Goal: Task Accomplishment & Management: Manage account settings

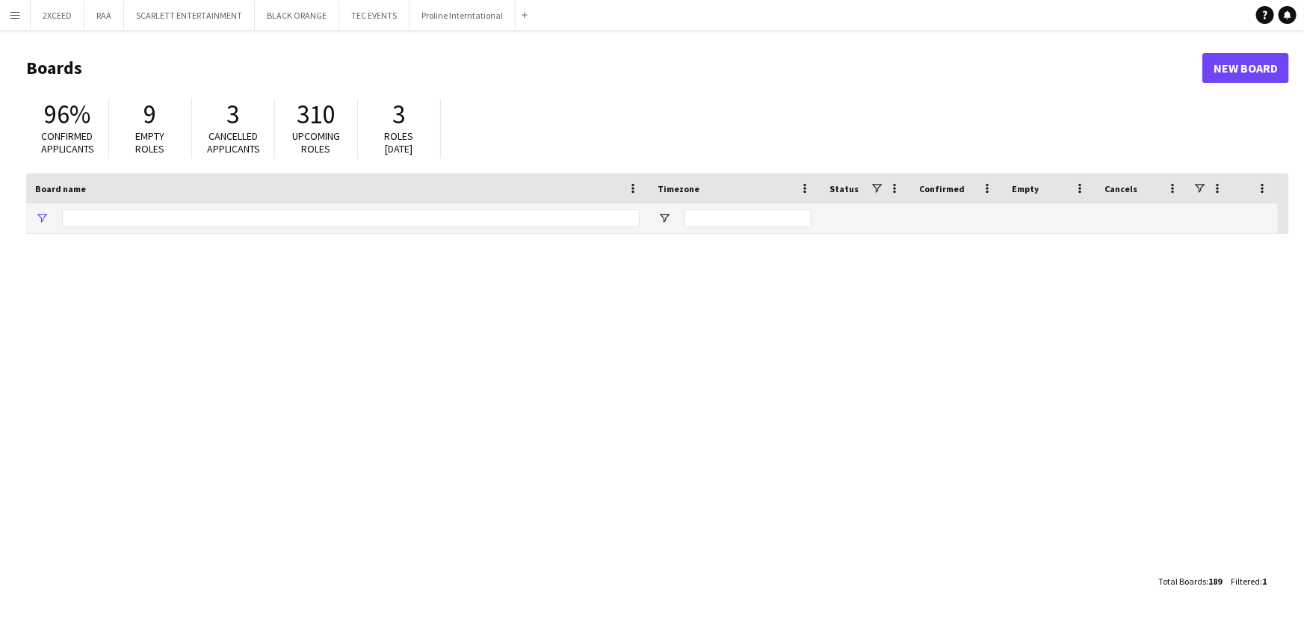
type input "*******"
click at [20, 12] on button "Menu" at bounding box center [15, 15] width 30 height 30
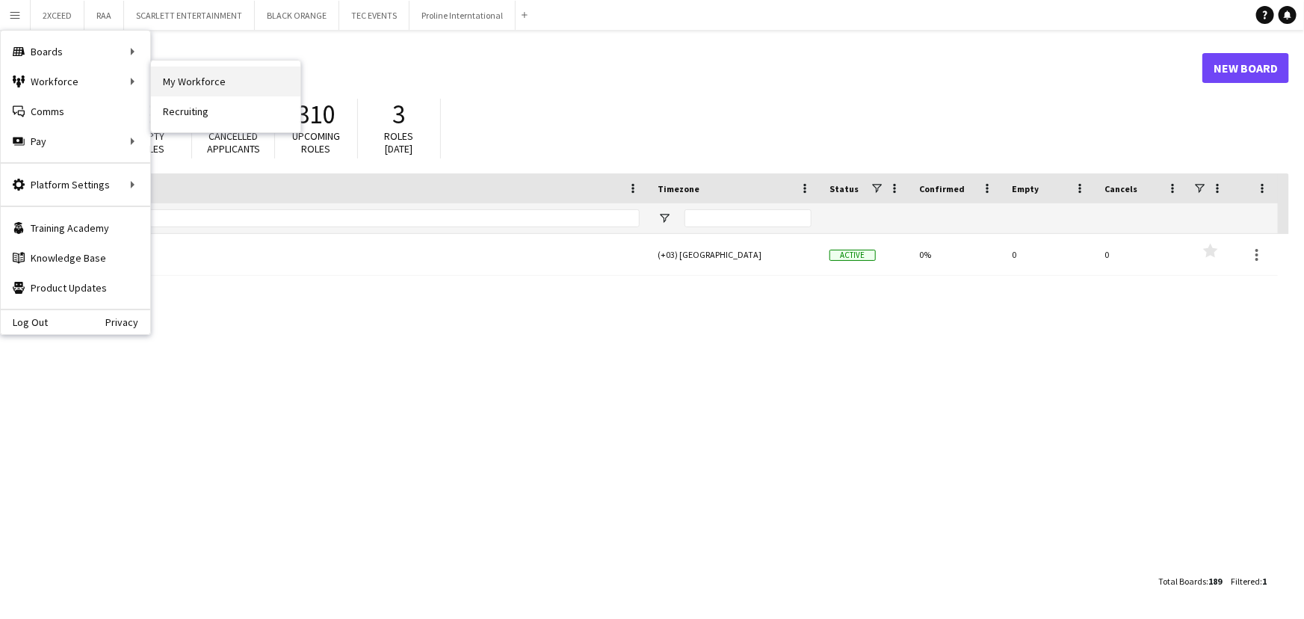
click at [182, 84] on link "My Workforce" at bounding box center [225, 82] width 149 height 30
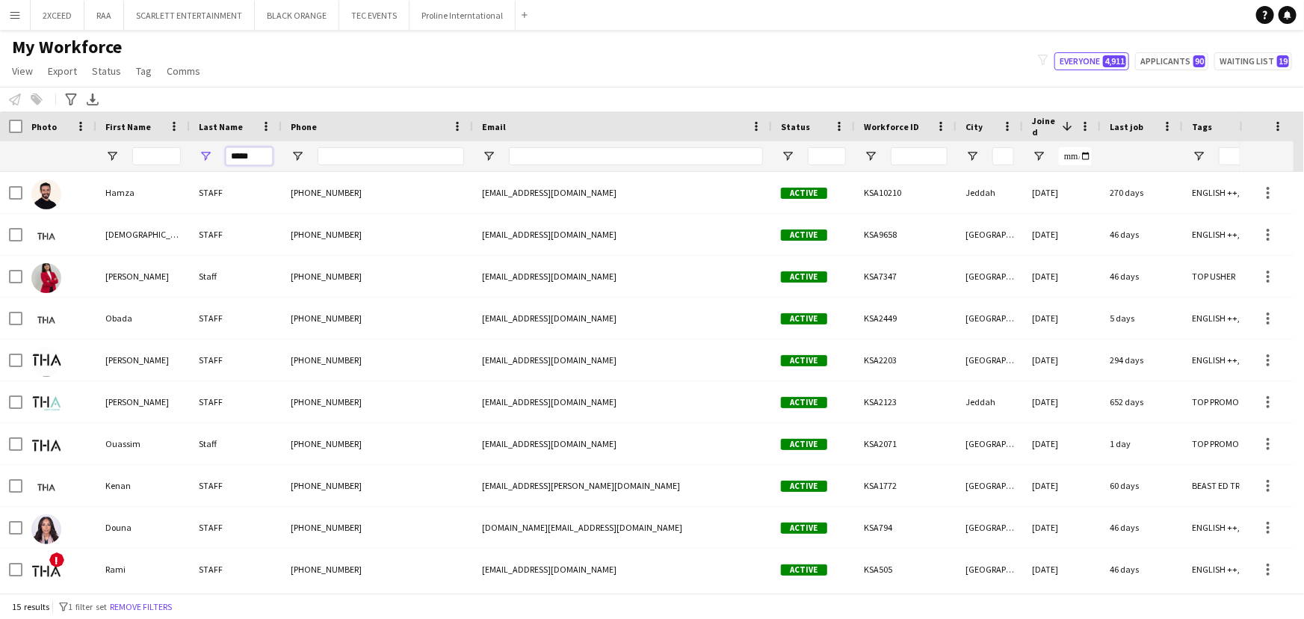
drag, startPoint x: 254, startPoint y: 159, endPoint x: 203, endPoint y: 157, distance: 50.9
click at [203, 157] on div "*****" at bounding box center [236, 156] width 92 height 30
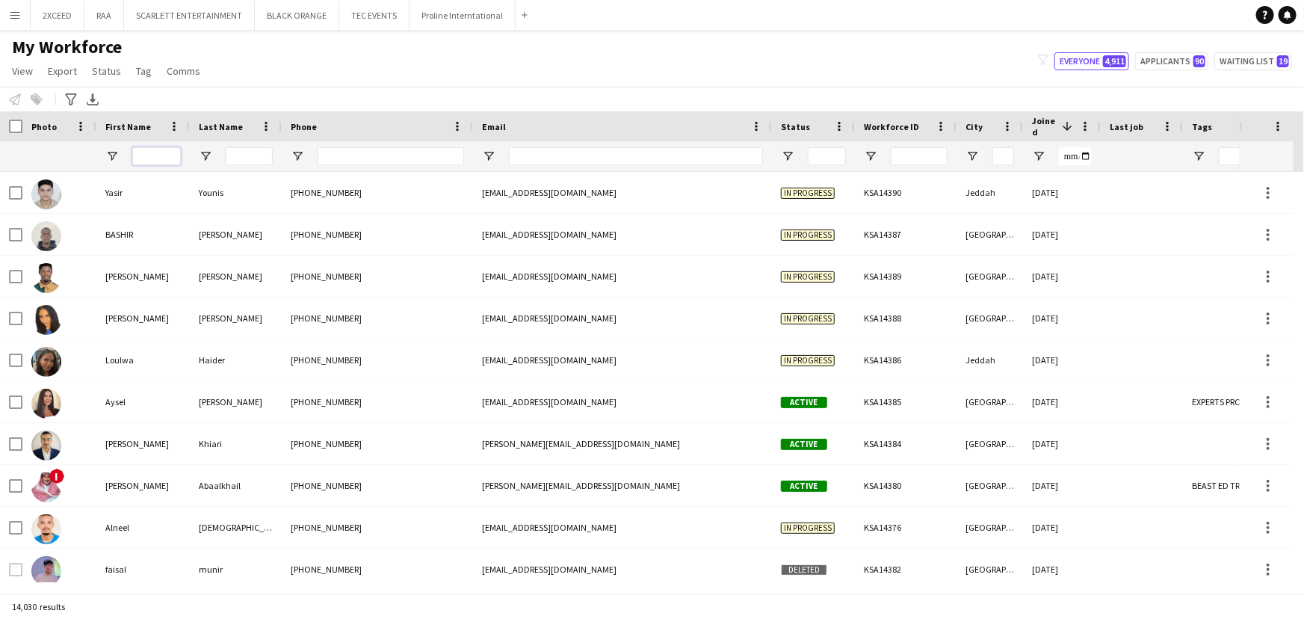
click at [155, 157] on input "First Name Filter Input" at bounding box center [156, 156] width 49 height 18
type input "*****"
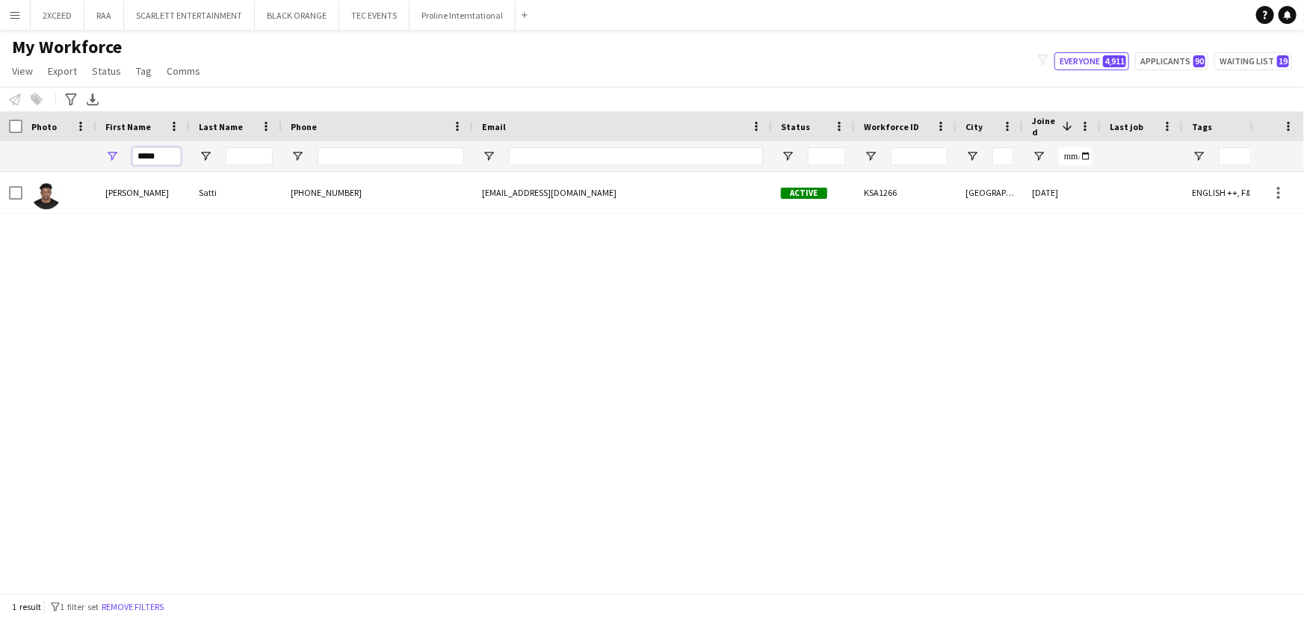
drag, startPoint x: 169, startPoint y: 156, endPoint x: 82, endPoint y: 149, distance: 86.9
click at [82, 149] on div "*****" at bounding box center [1023, 156] width 2046 height 30
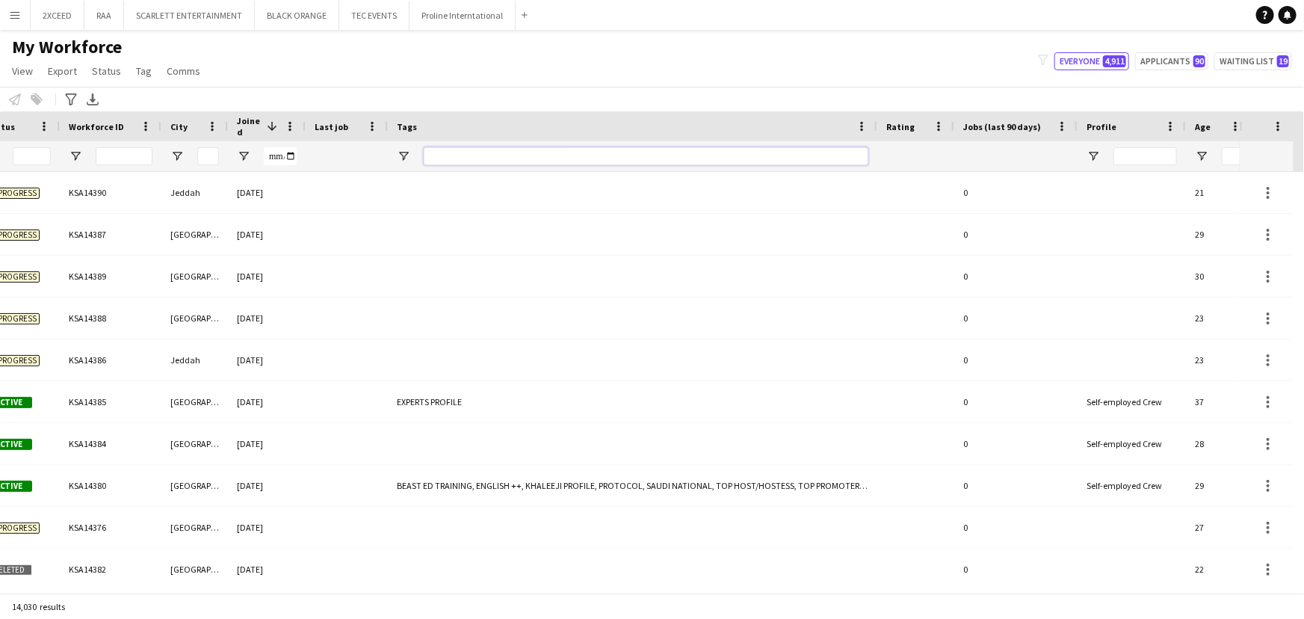
click at [531, 154] on input "Tags Filter Input" at bounding box center [646, 156] width 445 height 18
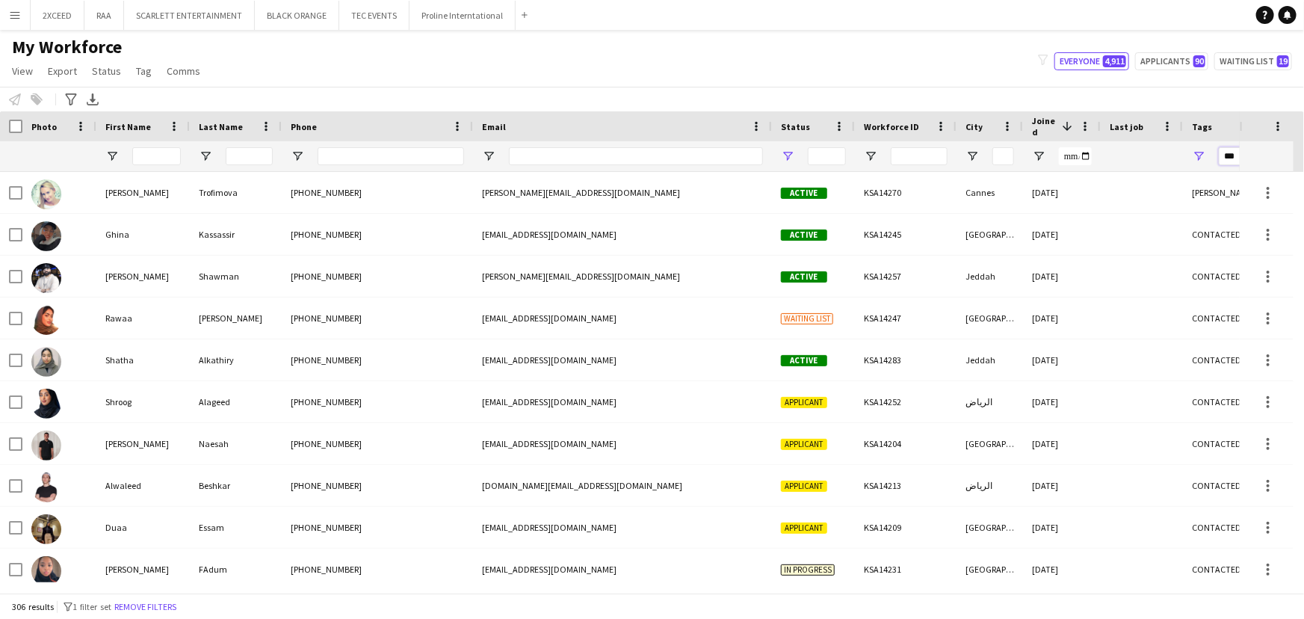
type input "***"
click at [783, 152] on span "Open Filter Menu" at bounding box center [787, 155] width 13 height 13
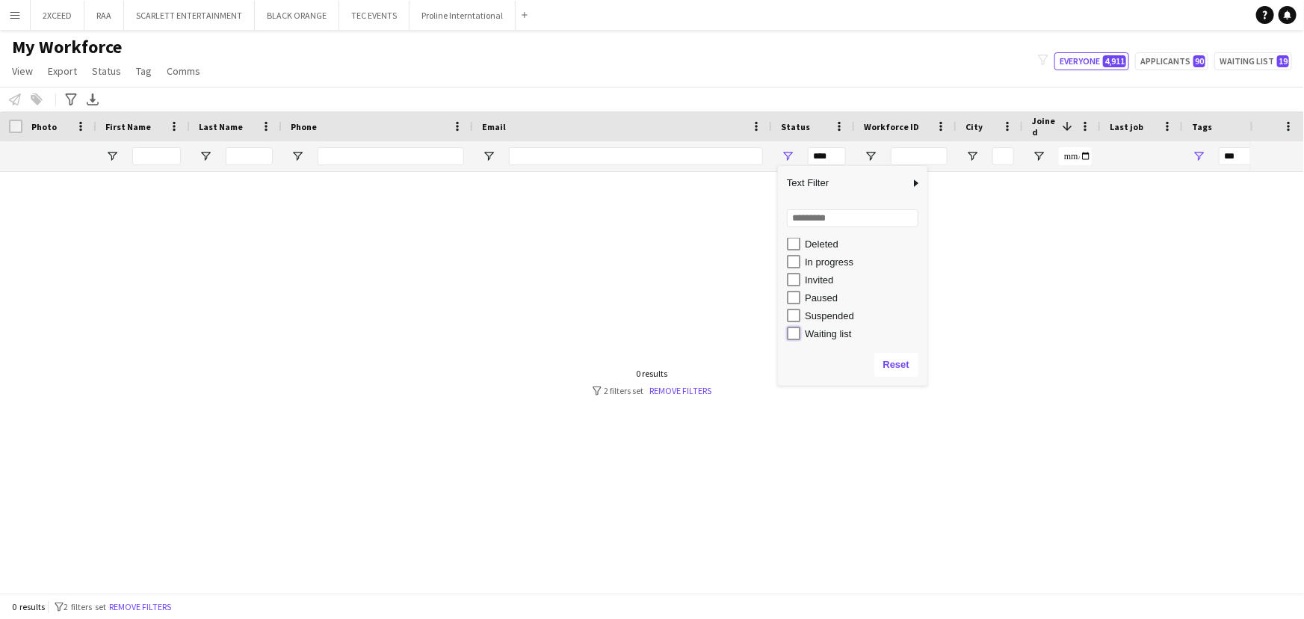
type input "**********"
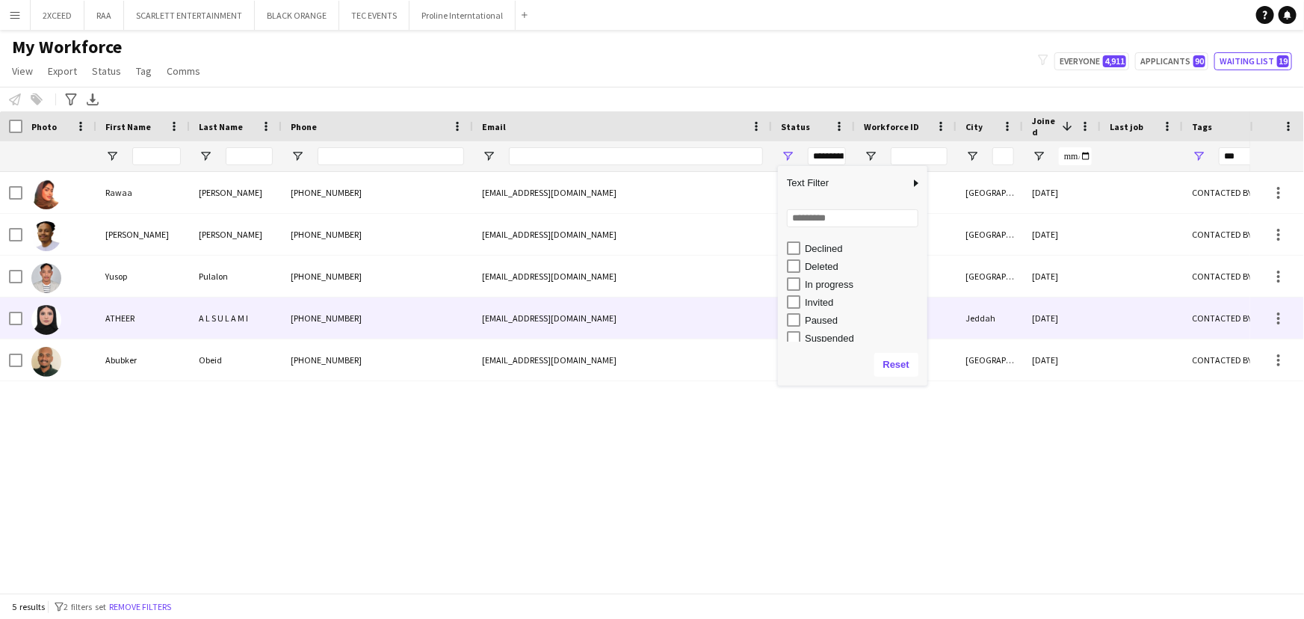
click at [655, 328] on div "eiraahmadddd@gmail.com" at bounding box center [622, 317] width 299 height 41
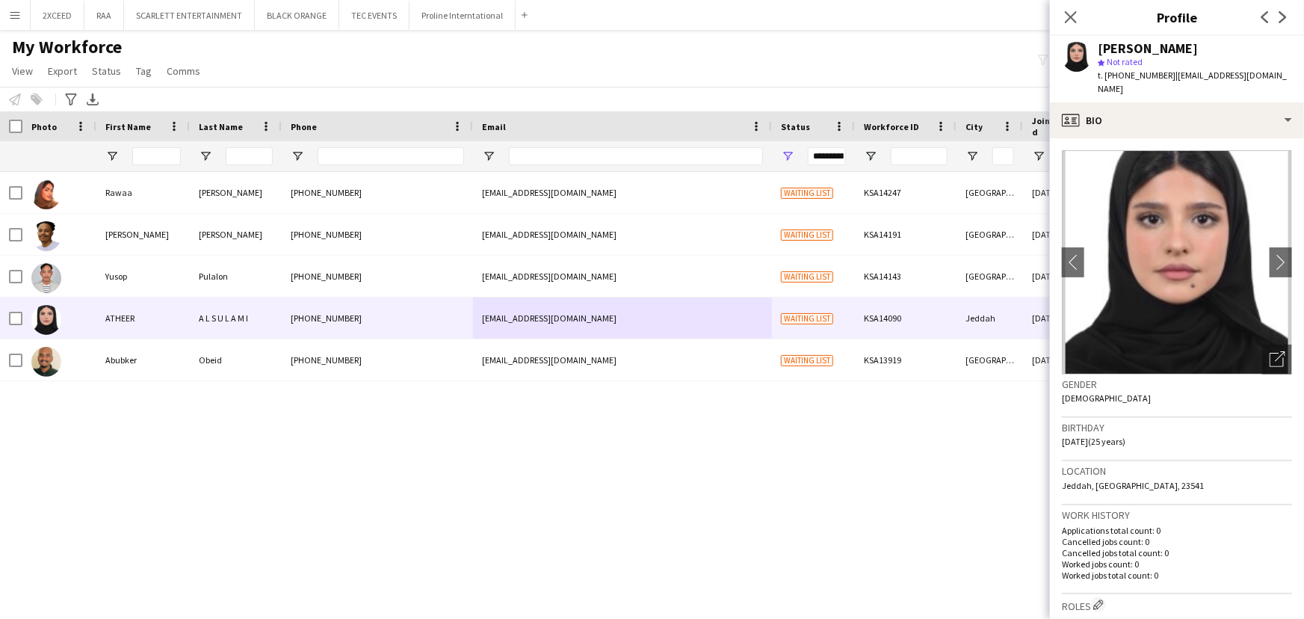
click at [665, 495] on div "Rawaa Ali +966597400464 yaram6045231@gmail.com Waiting list KSA14247 Riyadh 30-…" at bounding box center [625, 377] width 1250 height 410
click at [1267, 256] on button "chevron-right" at bounding box center [1281, 262] width 30 height 30
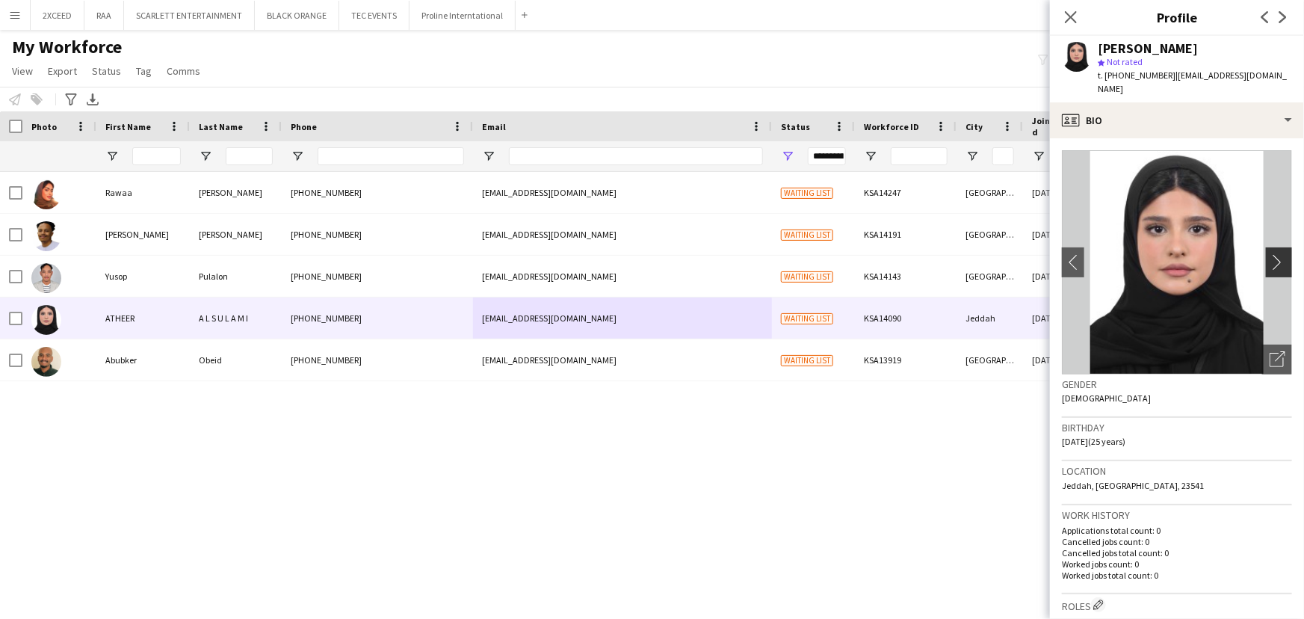
click at [1270, 256] on app-icon "chevron-right" at bounding box center [1281, 262] width 23 height 16
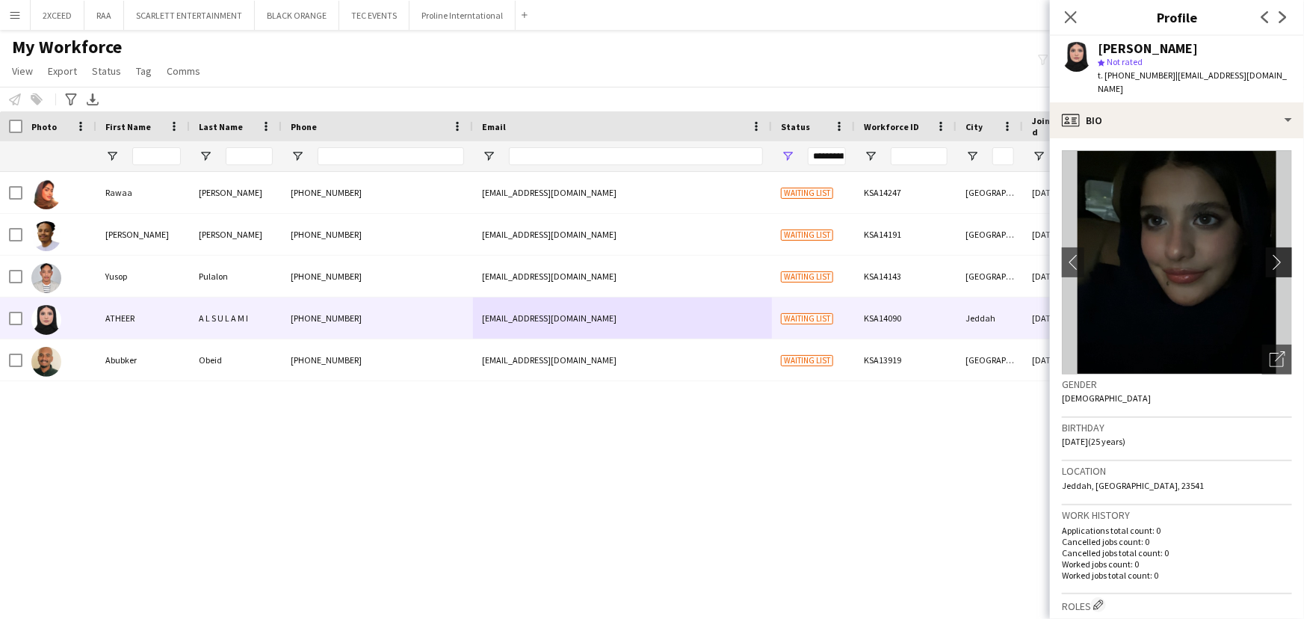
click at [1270, 256] on app-icon "chevron-right" at bounding box center [1281, 262] width 23 height 16
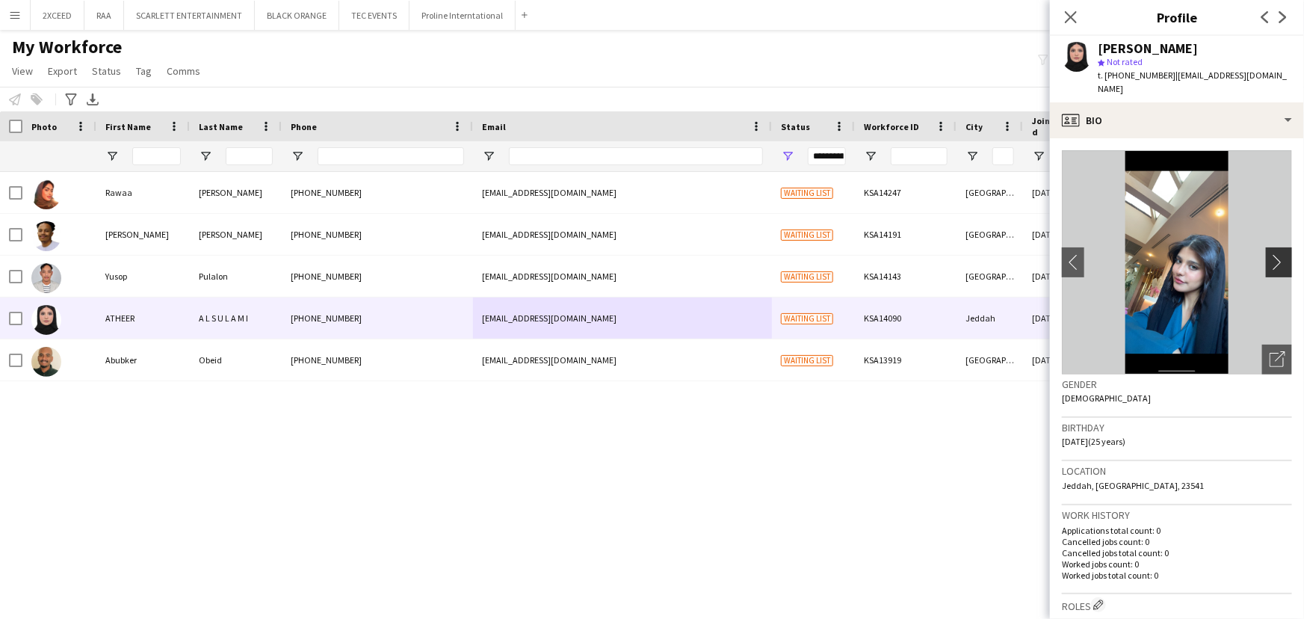
click at [1270, 256] on app-icon "chevron-right" at bounding box center [1281, 262] width 23 height 16
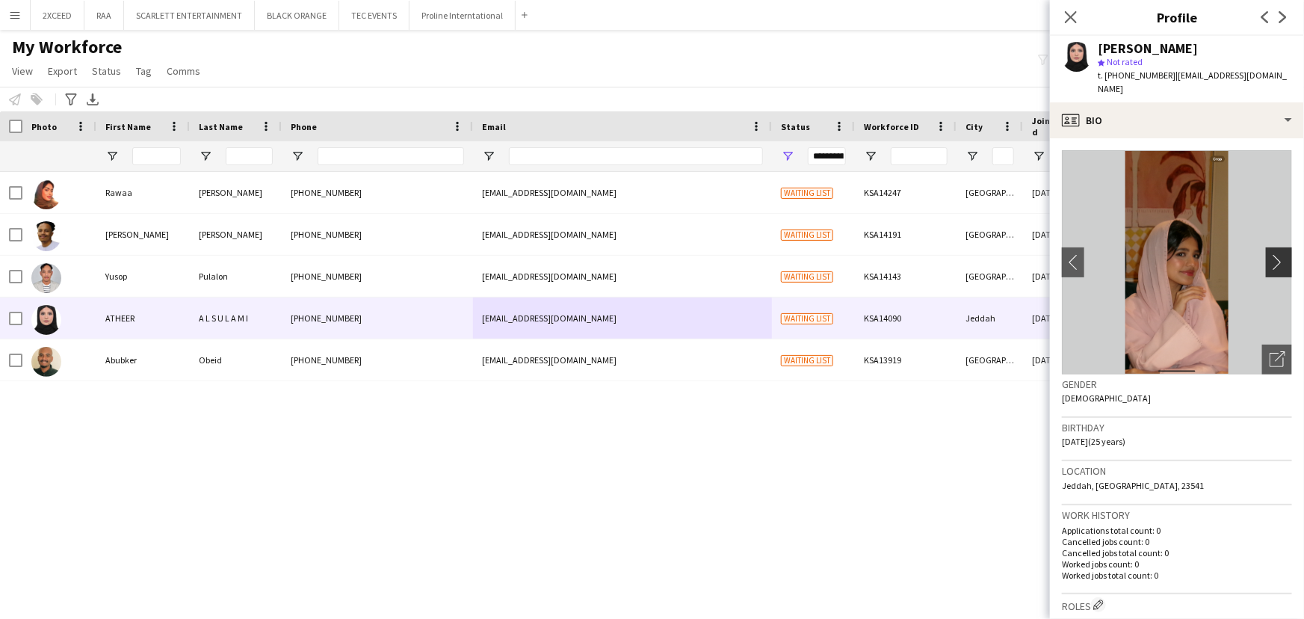
click at [1270, 256] on app-icon "chevron-right" at bounding box center [1281, 262] width 23 height 16
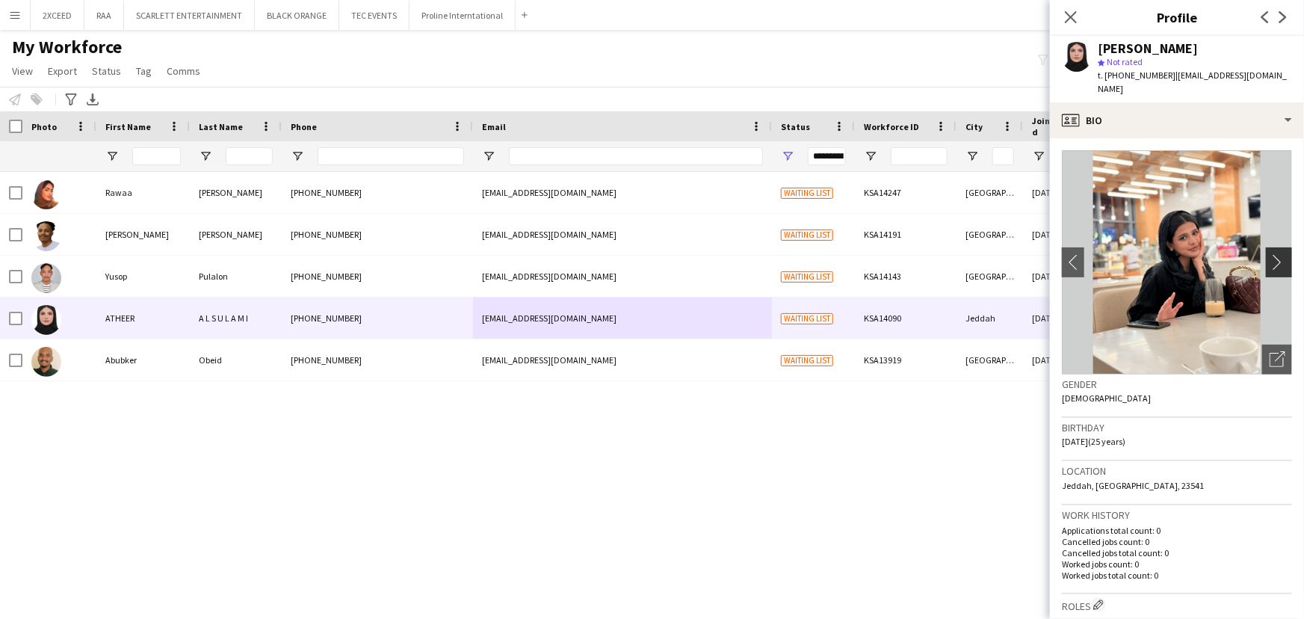
click at [1270, 256] on app-icon "chevron-right" at bounding box center [1281, 262] width 23 height 16
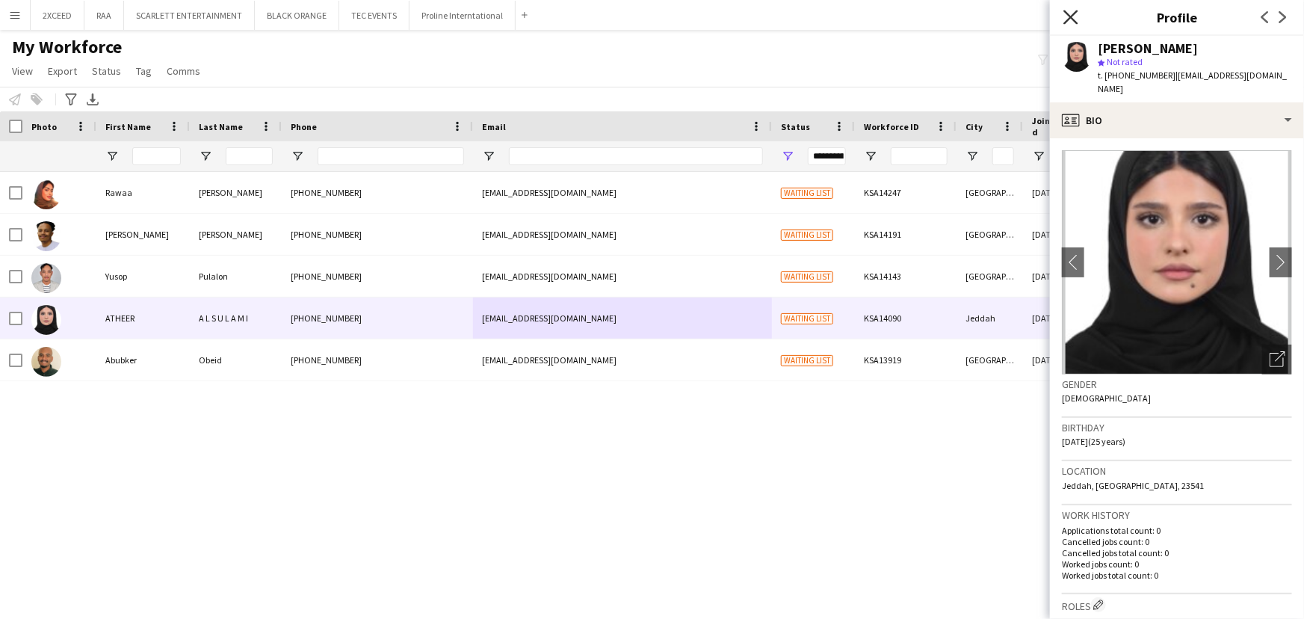
click at [1067, 14] on icon "Close pop-in" at bounding box center [1070, 17] width 14 height 14
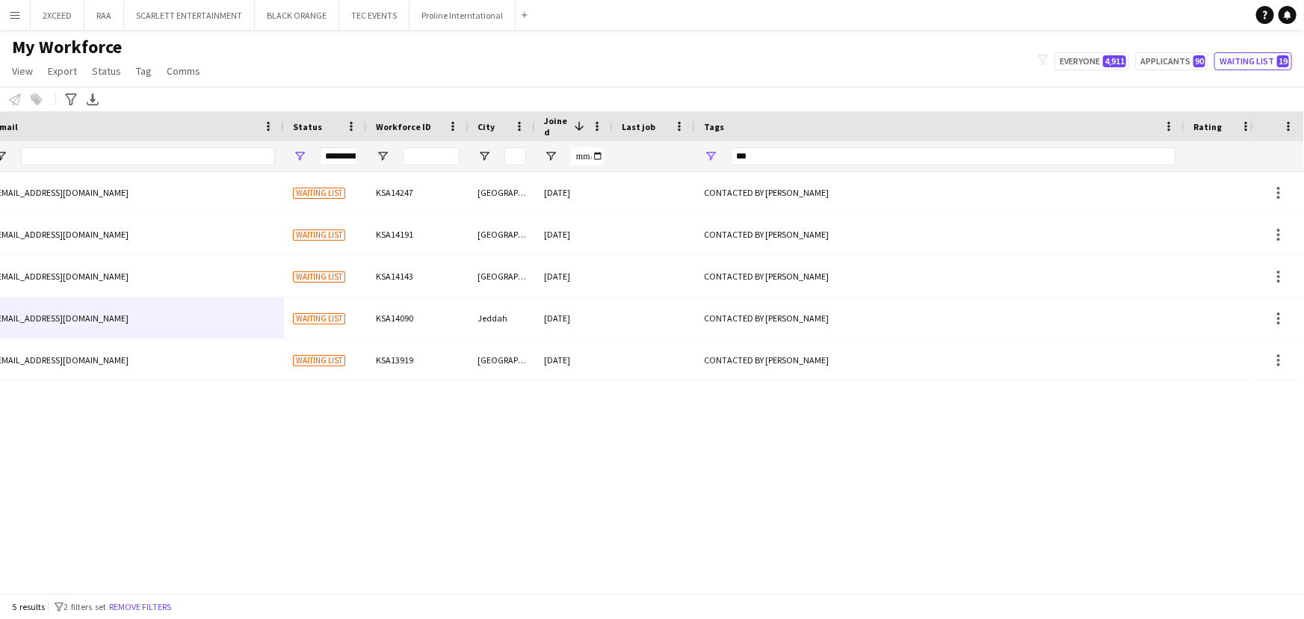
drag, startPoint x: 702, startPoint y: 595, endPoint x: 988, endPoint y: 617, distance: 287.0
click at [988, 593] on app-workforce-table "Press SPACE to select this row Drag here to set row groups Photo Title Full Nam…" at bounding box center [652, 351] width 1304 height 481
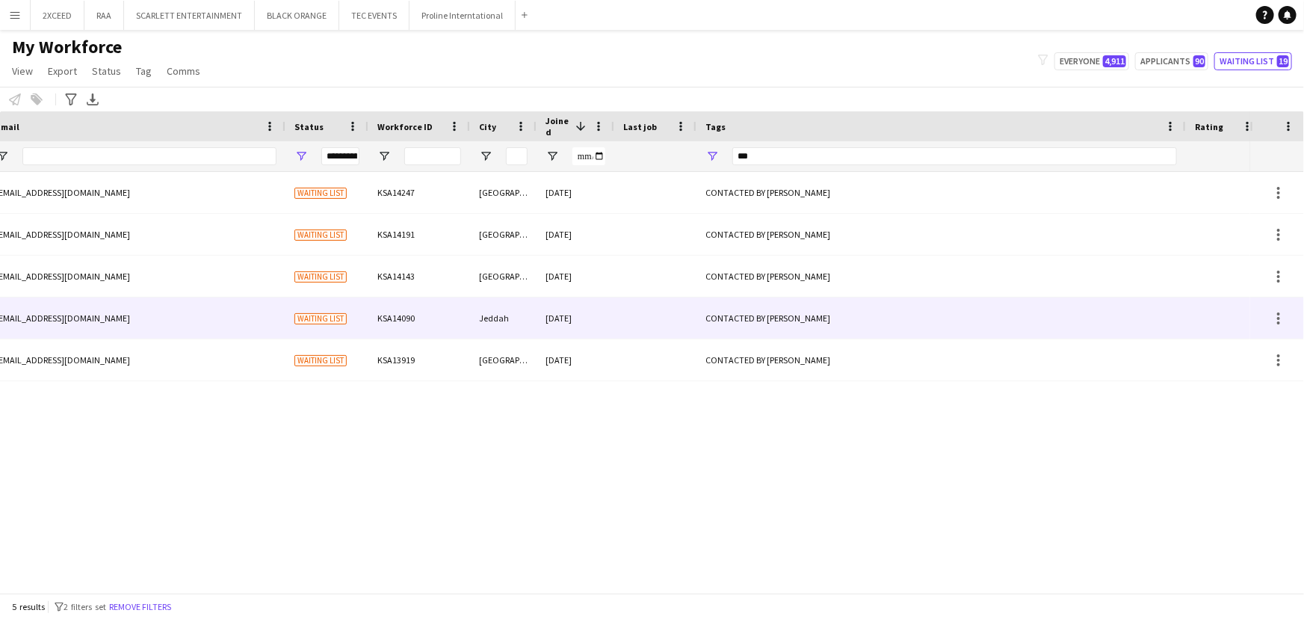
click at [858, 321] on div "CONTACTED BY OBADA" at bounding box center [940, 317] width 489 height 41
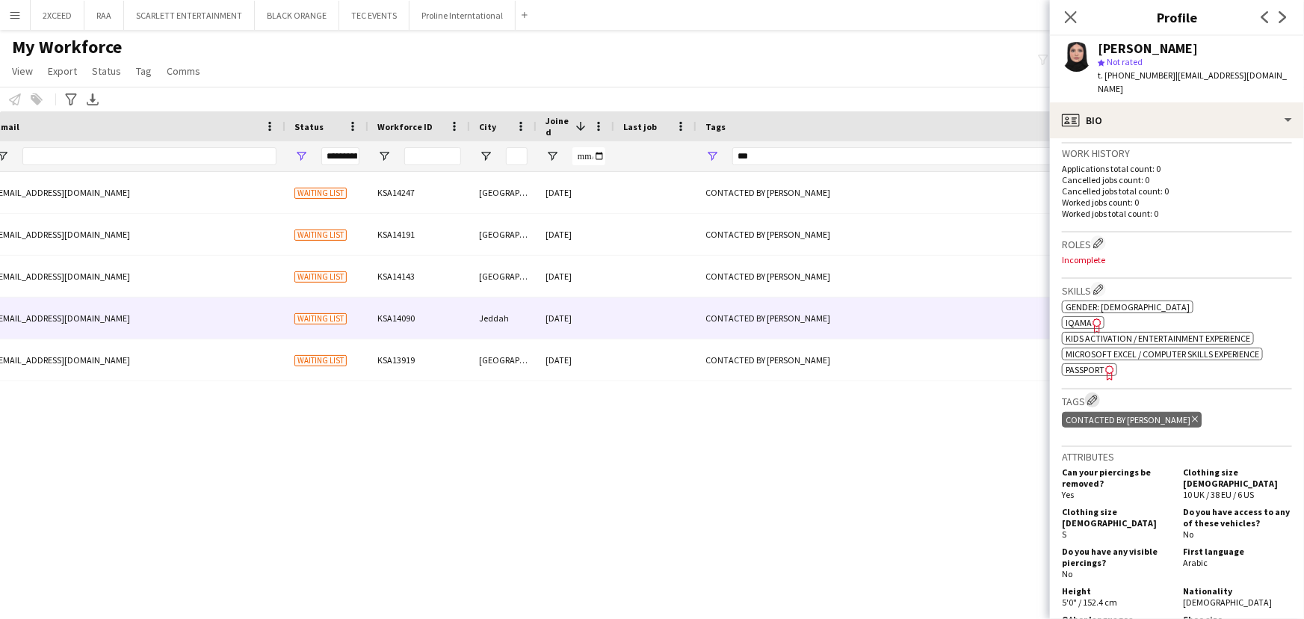
click at [1092, 395] on app-icon "Edit crew company tags" at bounding box center [1092, 400] width 10 height 10
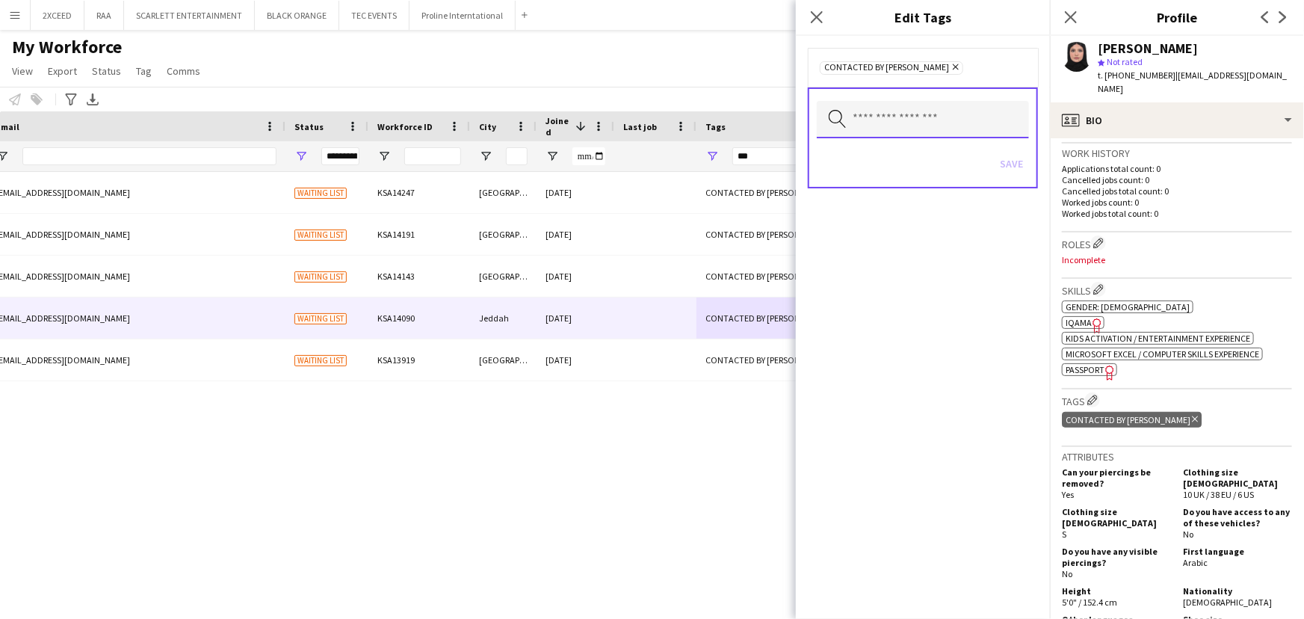
click at [924, 114] on input "text" at bounding box center [923, 119] width 212 height 37
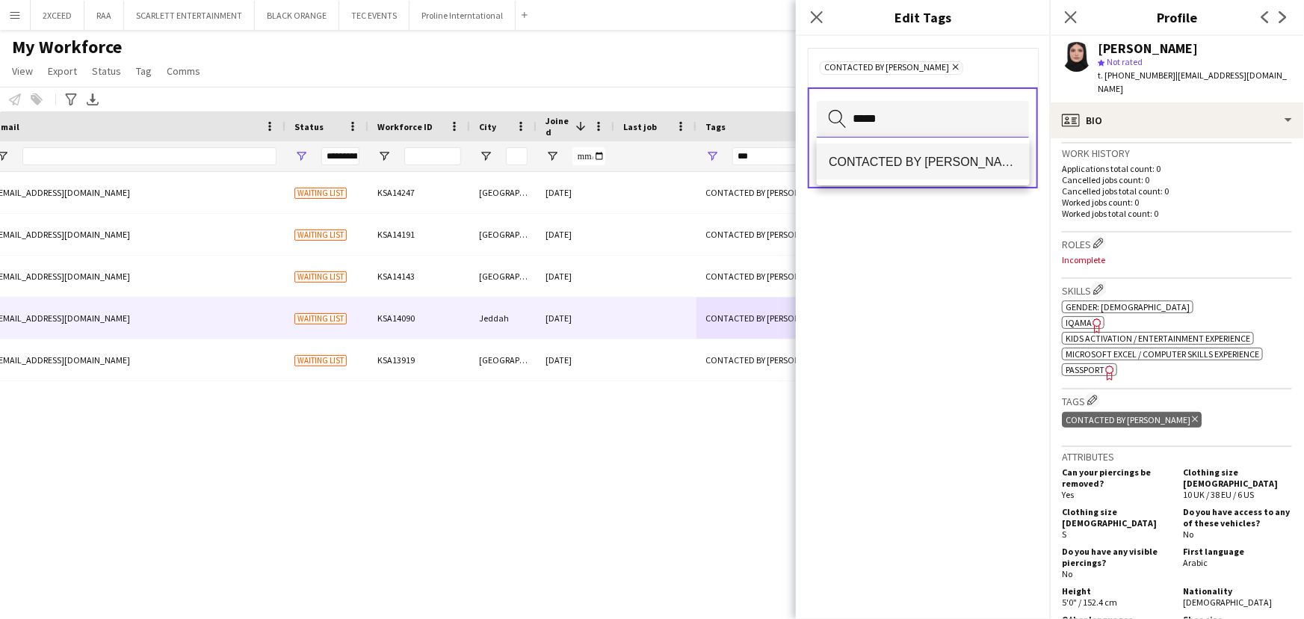
type input "*****"
click at [939, 168] on span "CONTACTED BY KENAN" at bounding box center [923, 162] width 188 height 14
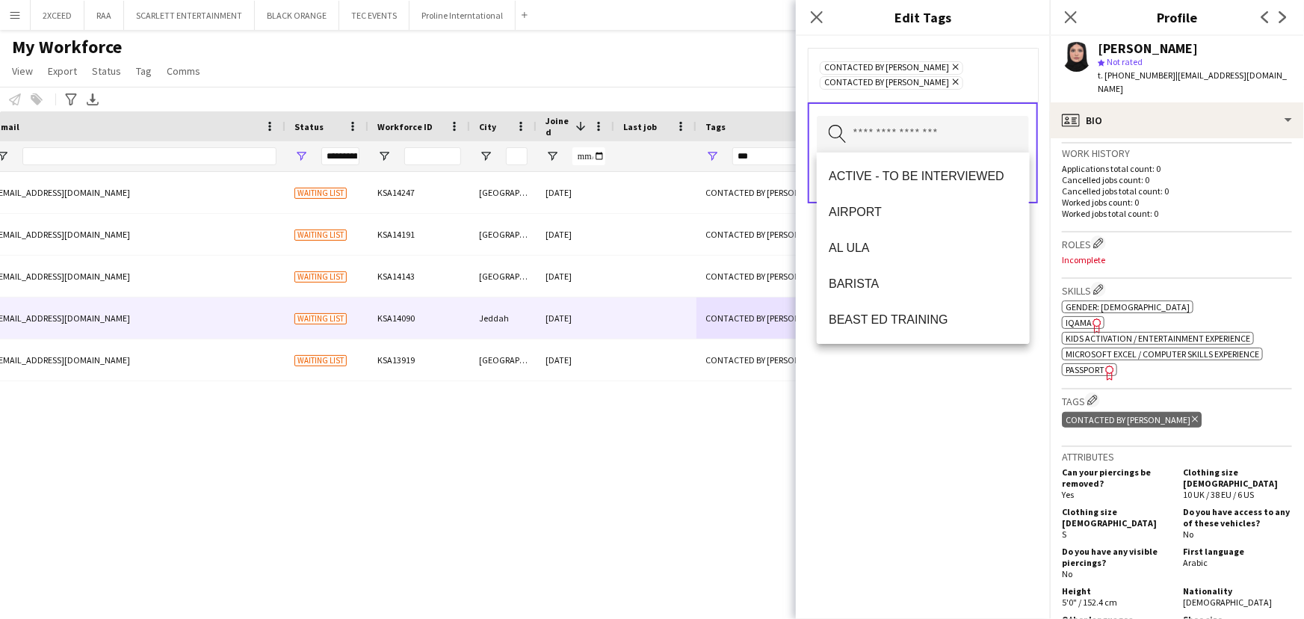
click at [927, 473] on div "CONTACTED BY KENAN Remove CONTACTED BY OBADA Remove Search by tag name Save" at bounding box center [923, 327] width 254 height 583
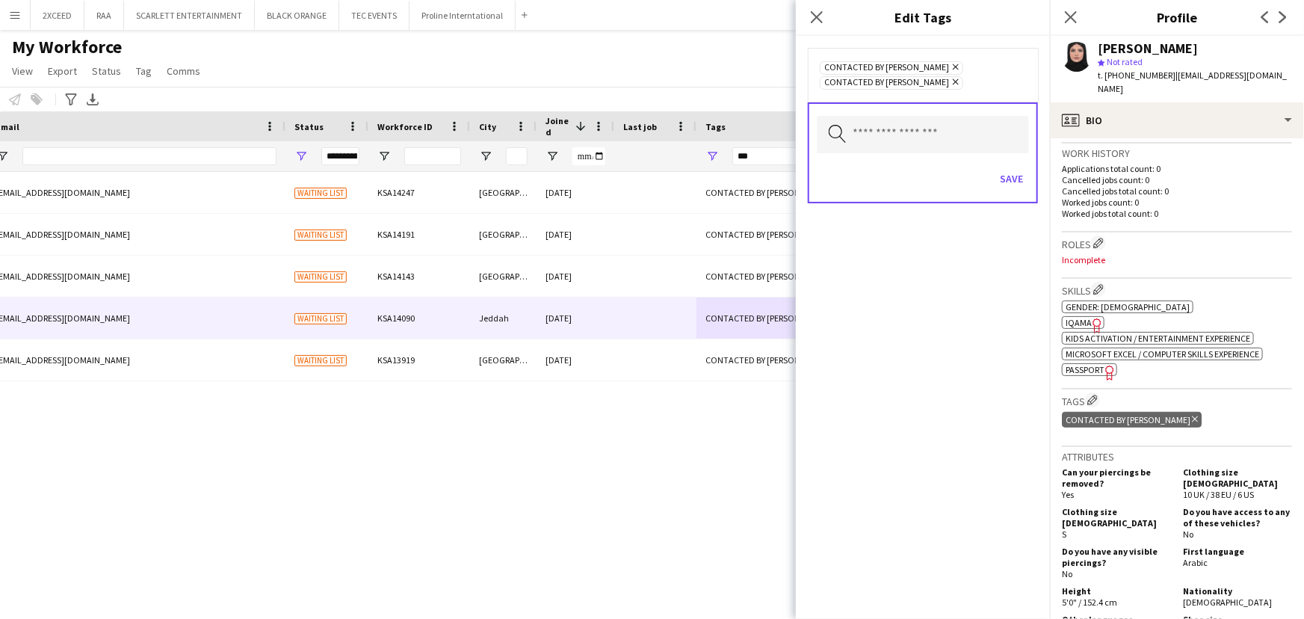
click at [953, 82] on icon at bounding box center [956, 82] width 6 height 6
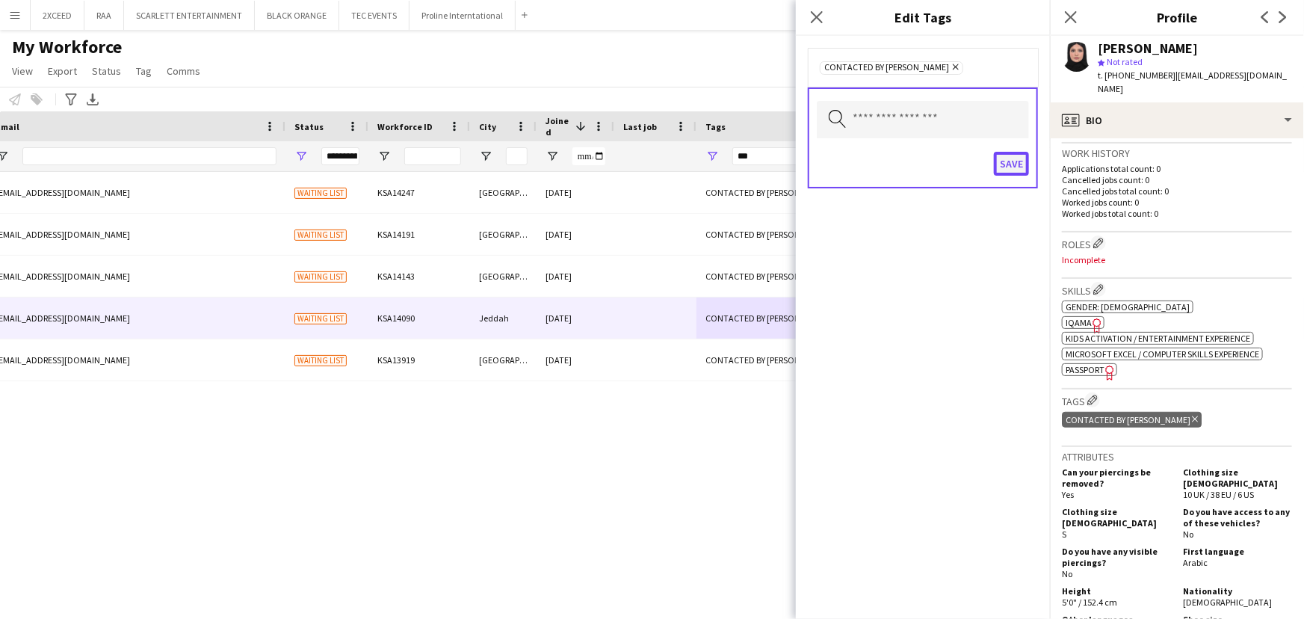
click at [1011, 163] on button "Save" at bounding box center [1011, 164] width 35 height 24
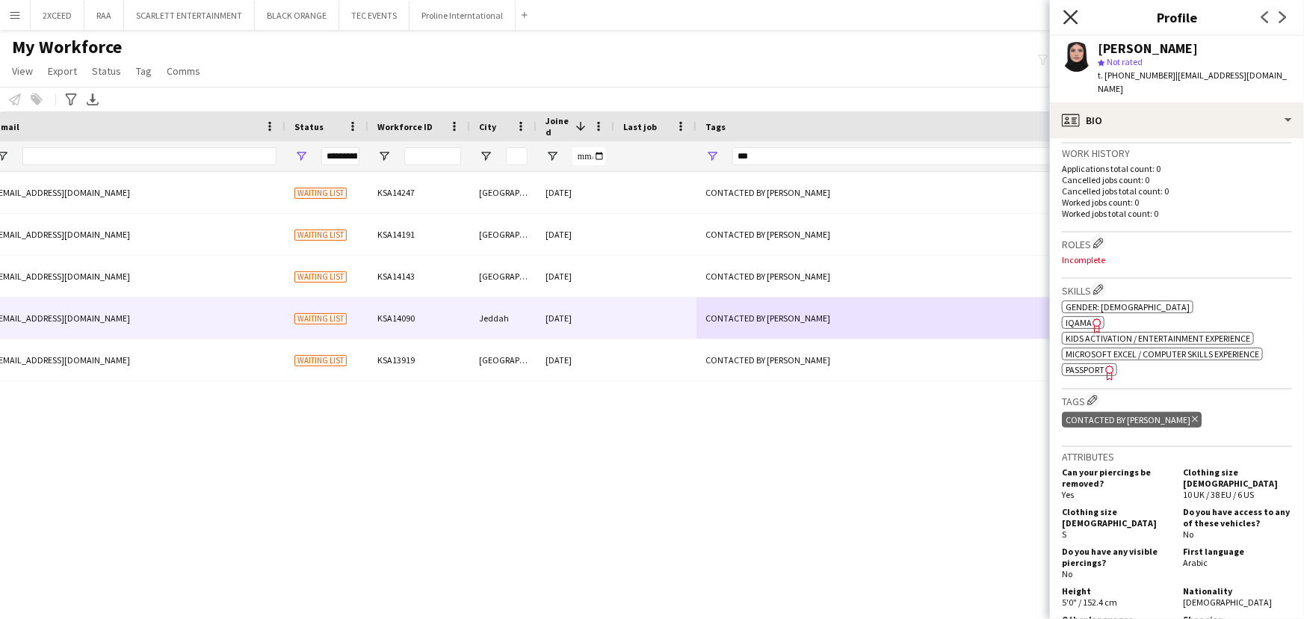
click at [1072, 13] on icon "Close pop-in" at bounding box center [1070, 17] width 14 height 14
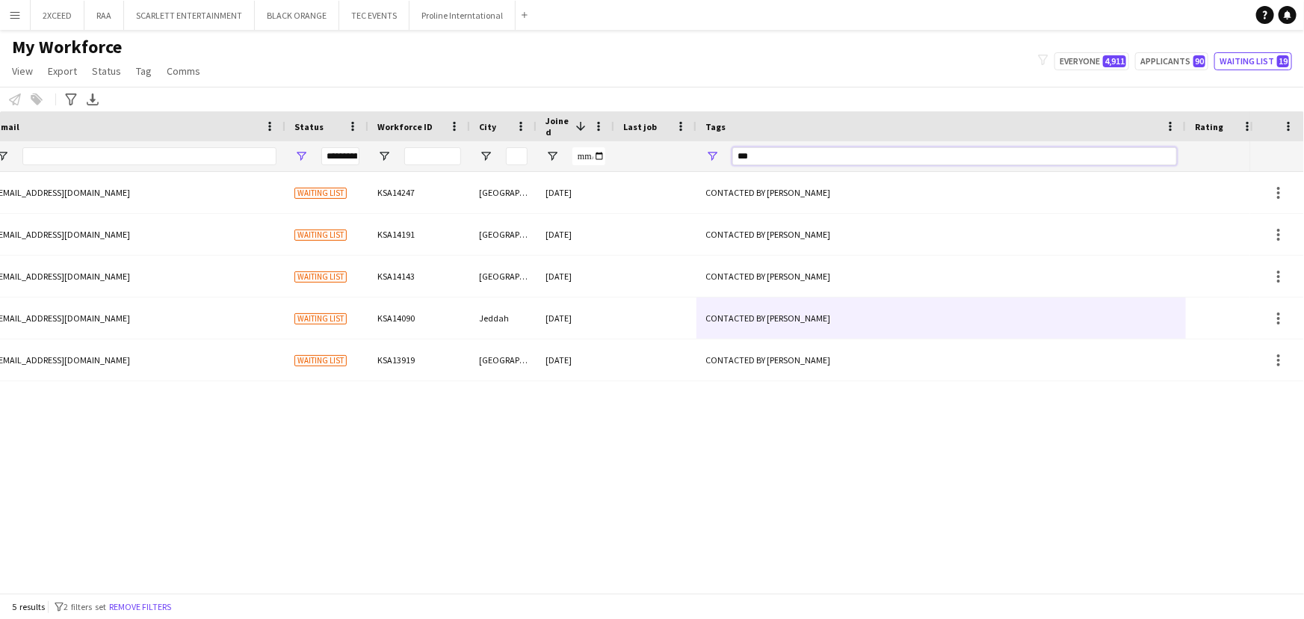
drag, startPoint x: 775, startPoint y: 149, endPoint x: 491, endPoint y: 123, distance: 285.2
click at [491, 123] on div "Workforce Details Workforce ID Status City 1" at bounding box center [537, 141] width 2046 height 61
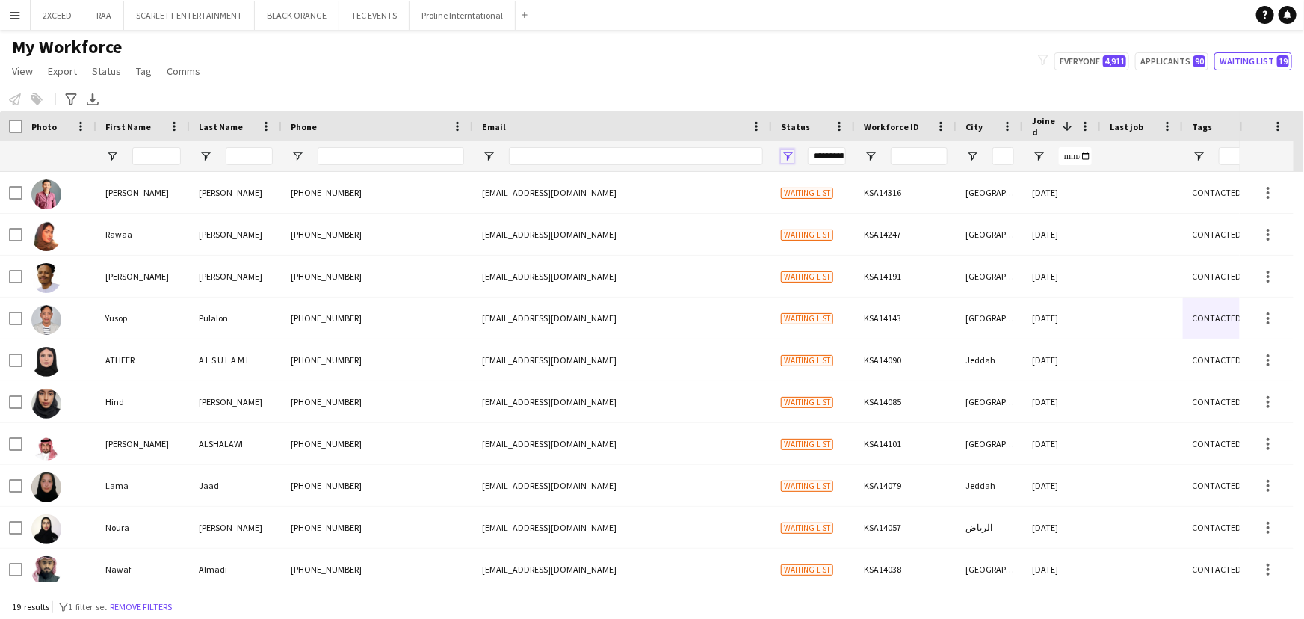
click at [790, 149] on span "Open Filter Menu" at bounding box center [787, 155] width 13 height 13
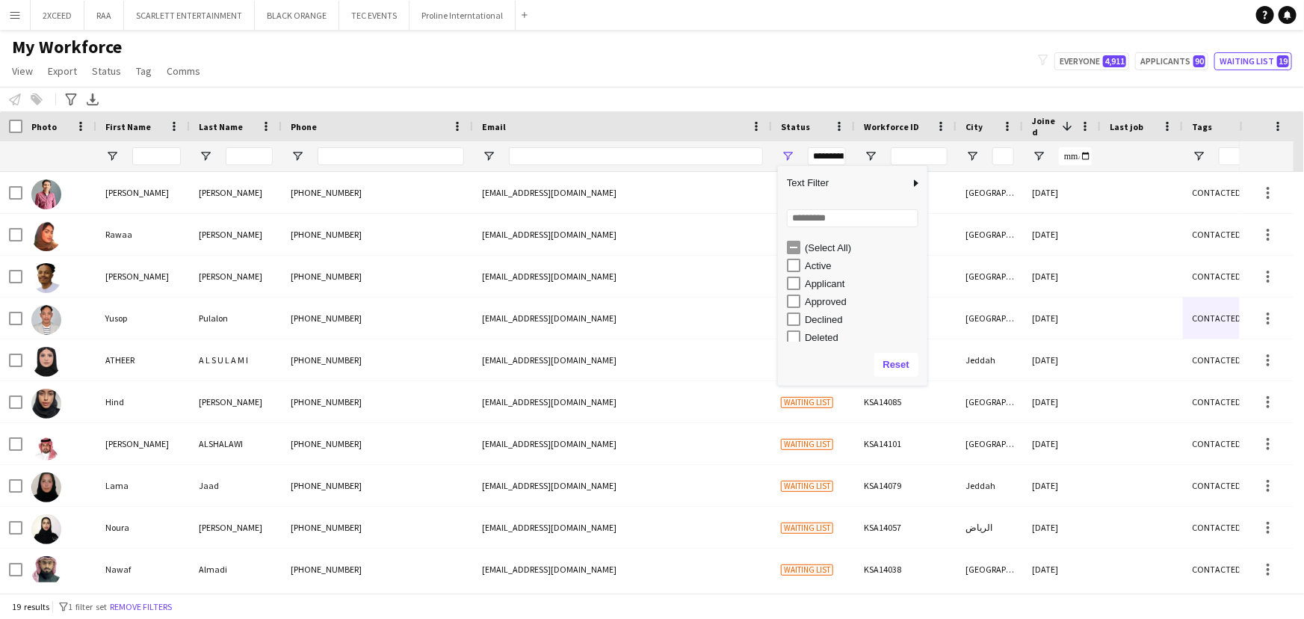
click at [587, 53] on div "My Workforce View Views Default view Basic Export View Full Name TAGS Test New …" at bounding box center [652, 61] width 1304 height 51
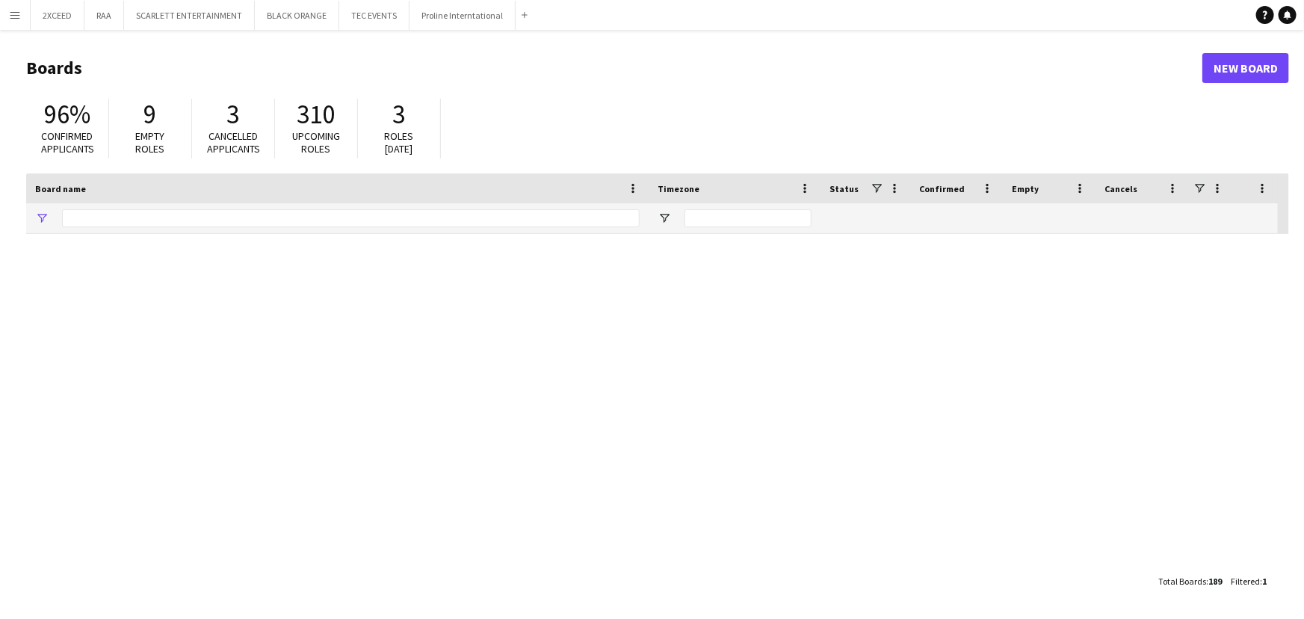
type input "*******"
click at [103, 13] on button "RAA Close" at bounding box center [104, 15] width 40 height 29
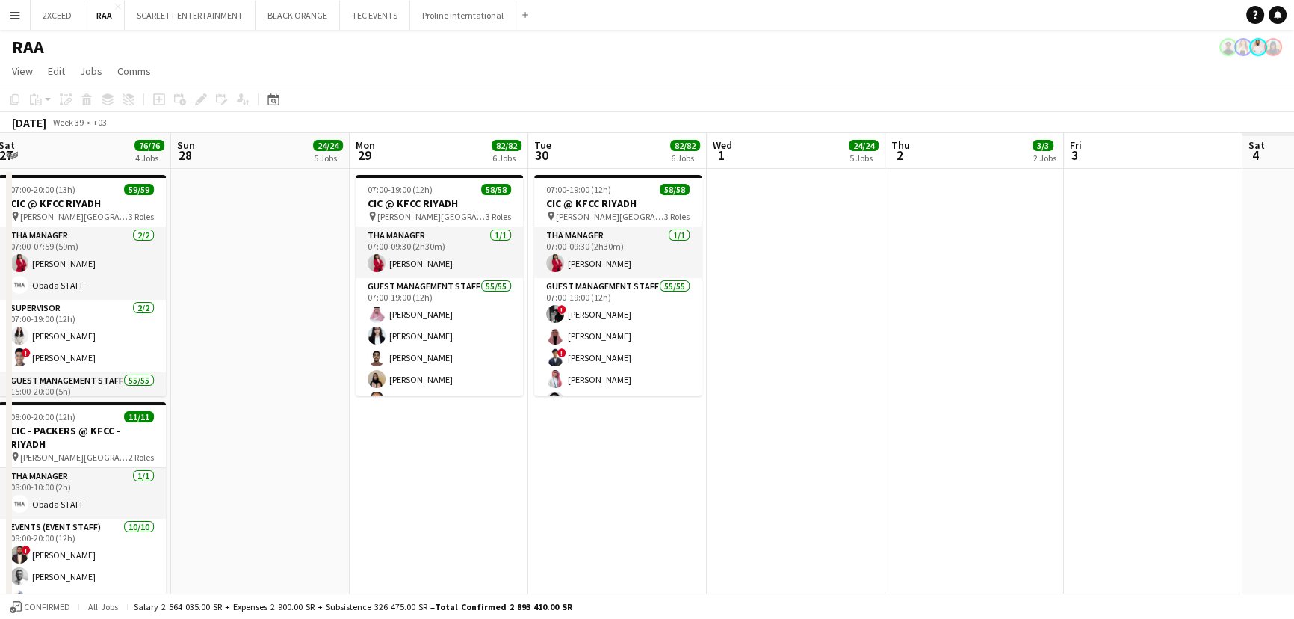
scroll to position [0, 492]
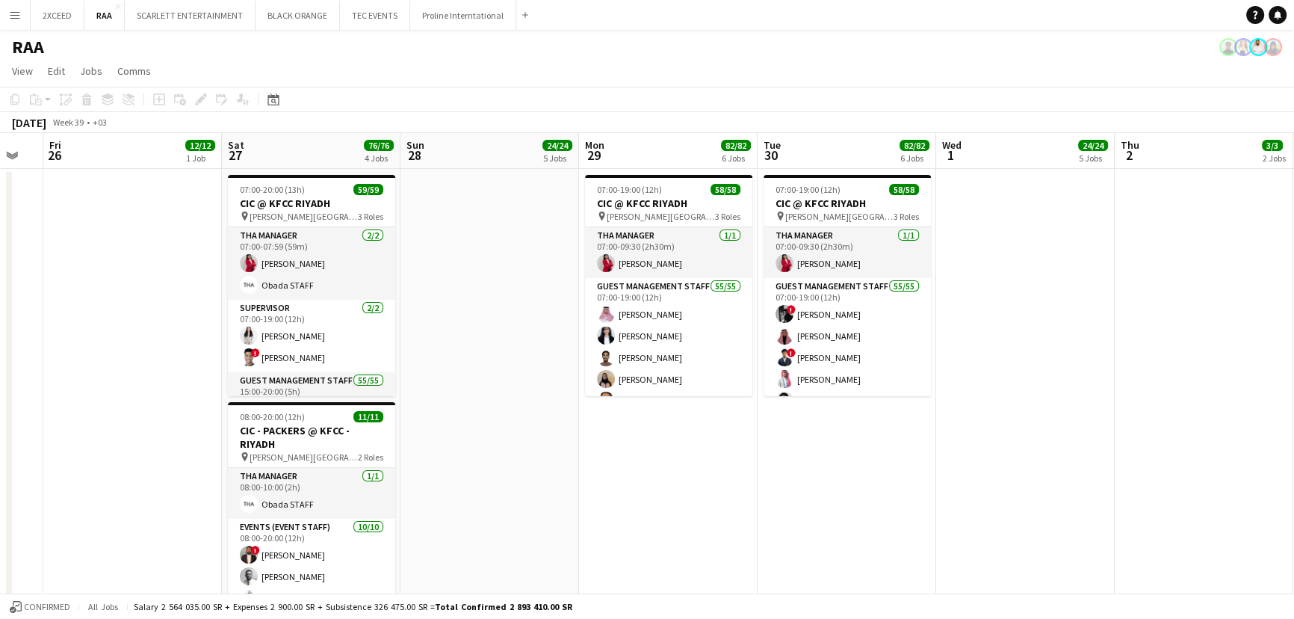
drag, startPoint x: 947, startPoint y: 271, endPoint x: 97, endPoint y: 330, distance: 851.8
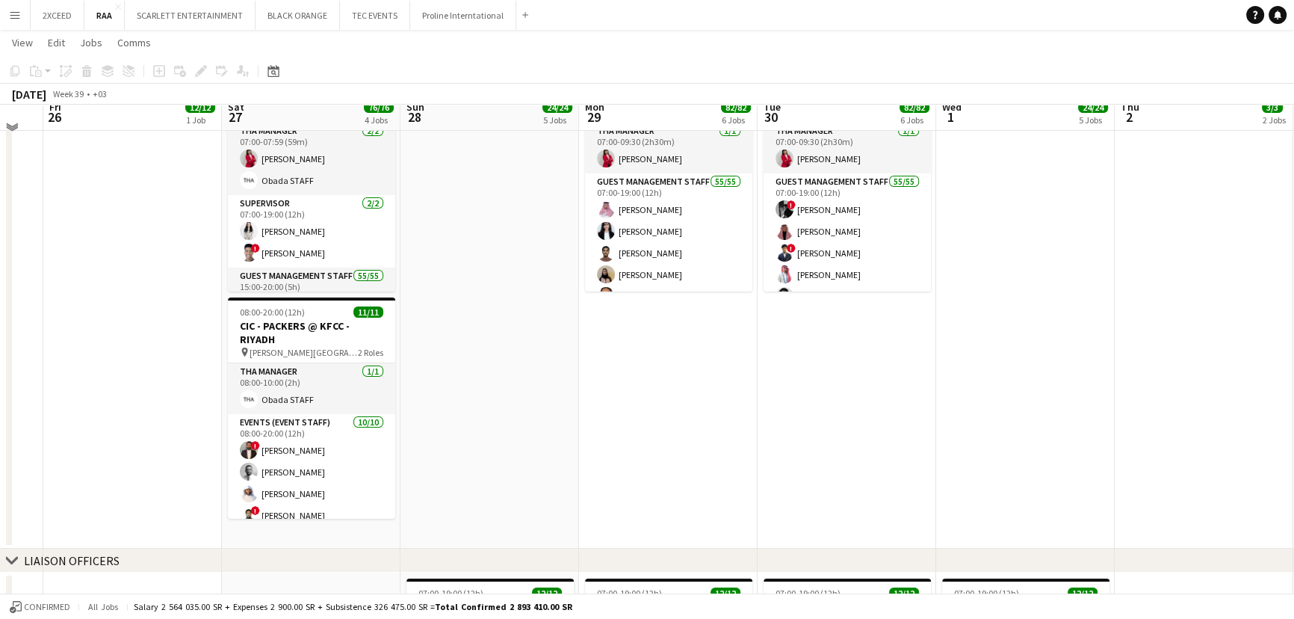
scroll to position [113, 0]
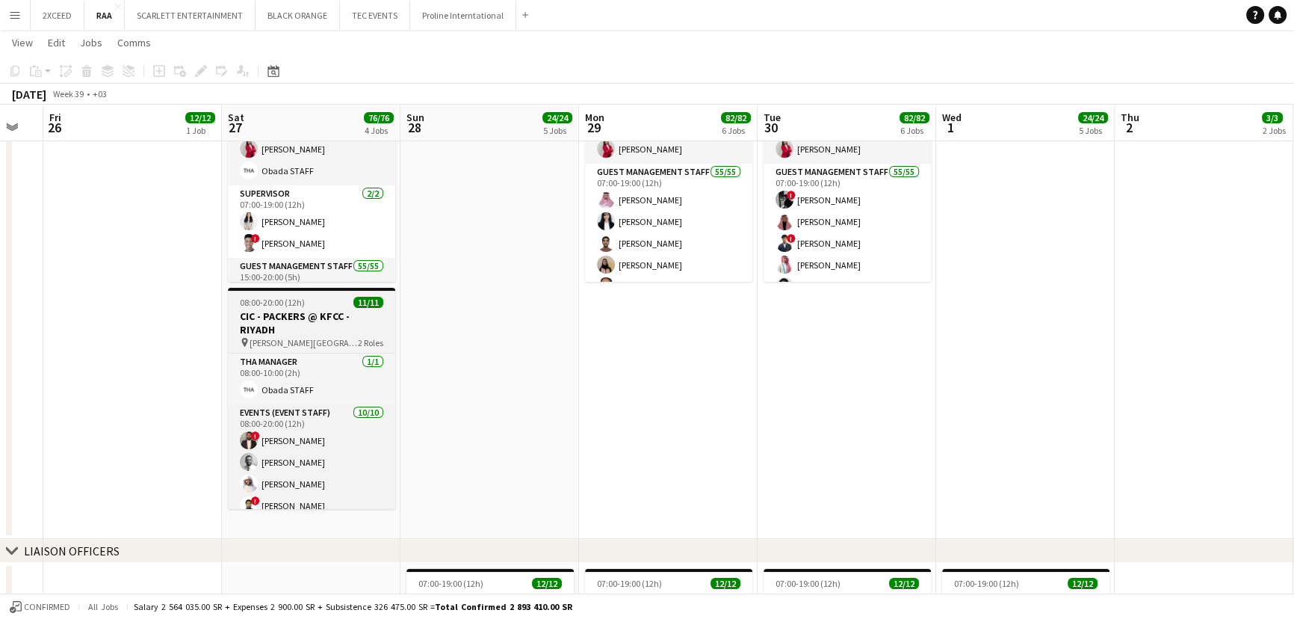
click at [268, 302] on span "08:00-20:00 (12h)" at bounding box center [272, 302] width 65 height 11
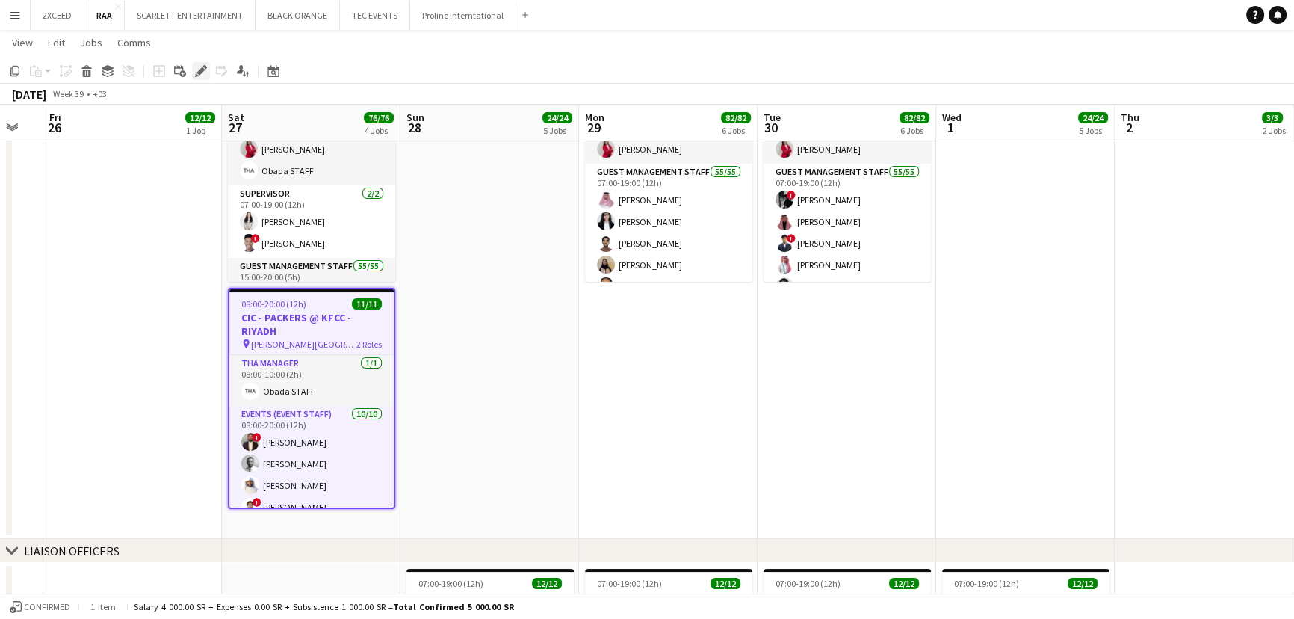
click at [202, 73] on icon "Edit" at bounding box center [201, 71] width 12 height 12
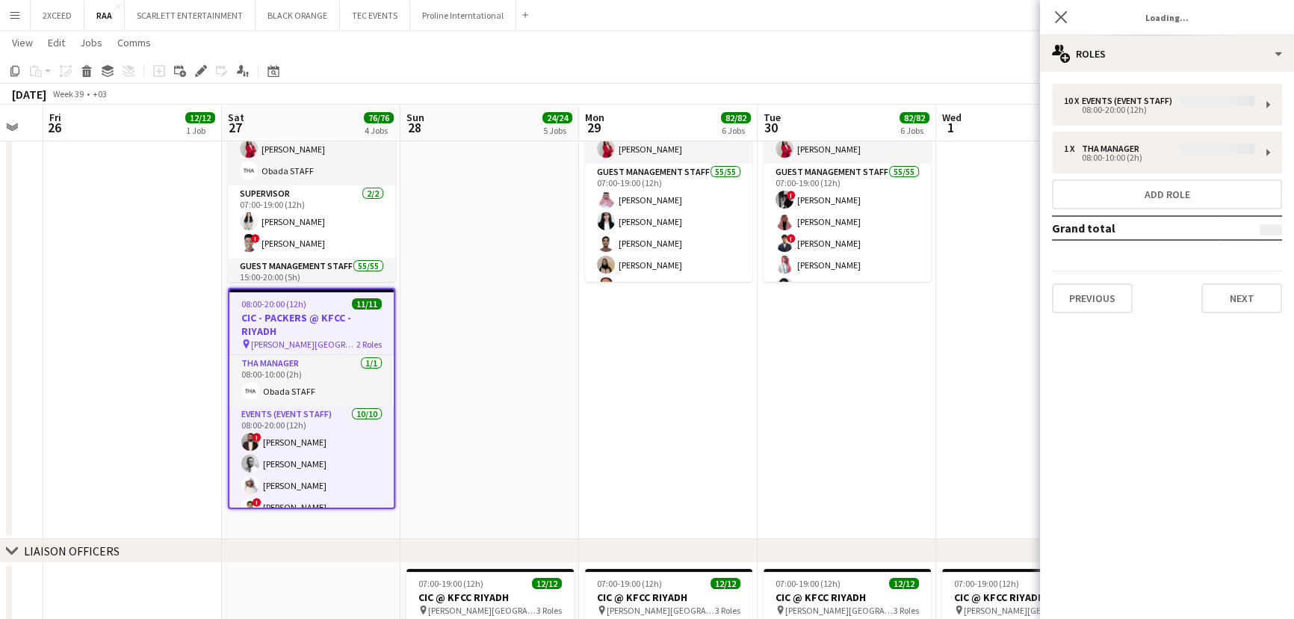
type input "**********"
click at [1241, 303] on button "Next" at bounding box center [1242, 298] width 81 height 30
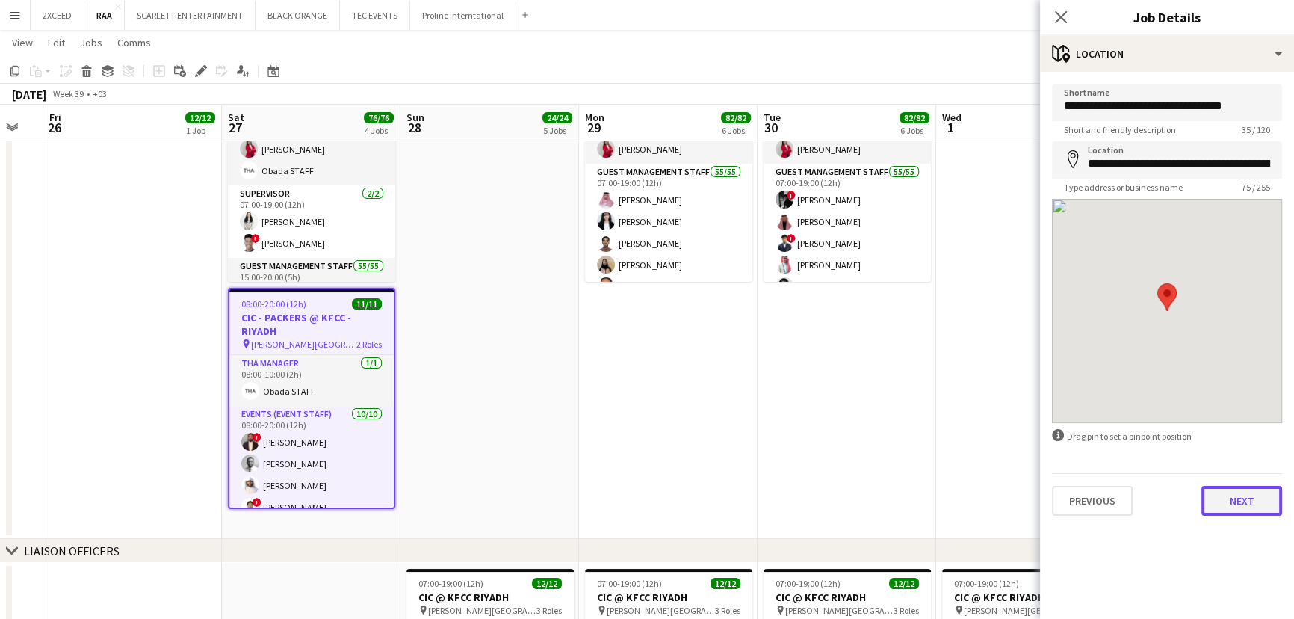
click at [1240, 499] on button "Next" at bounding box center [1242, 501] width 81 height 30
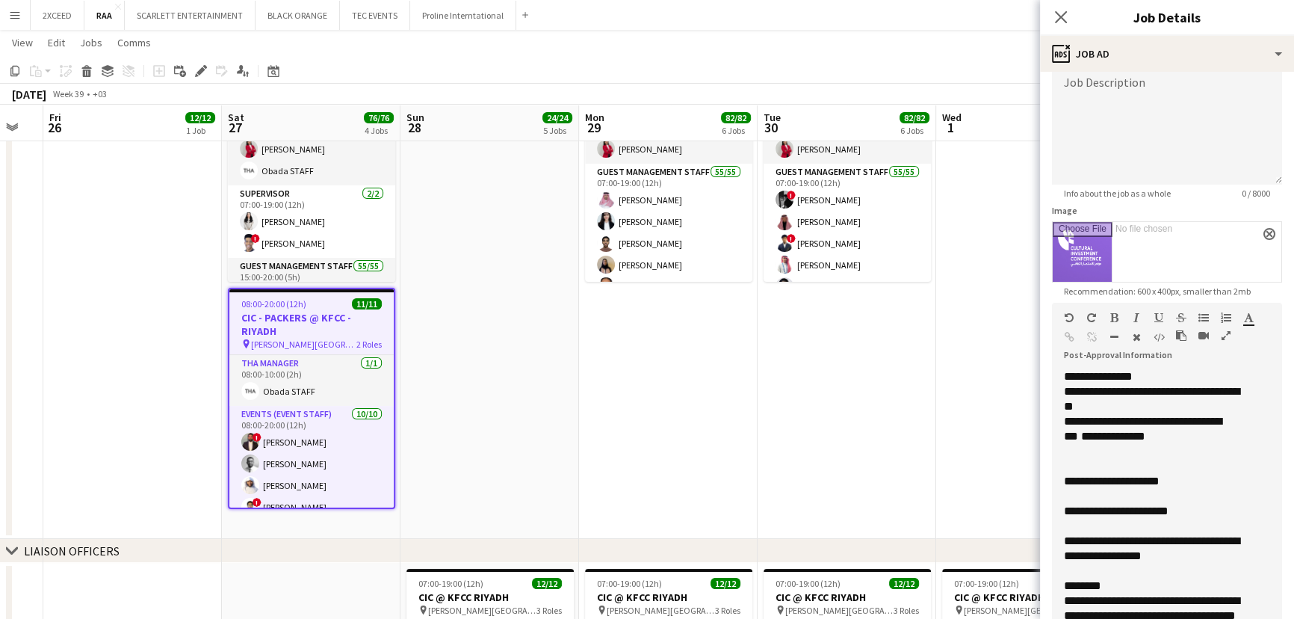
drag, startPoint x: 1270, startPoint y: 454, endPoint x: 1248, endPoint y: 612, distance: 159.3
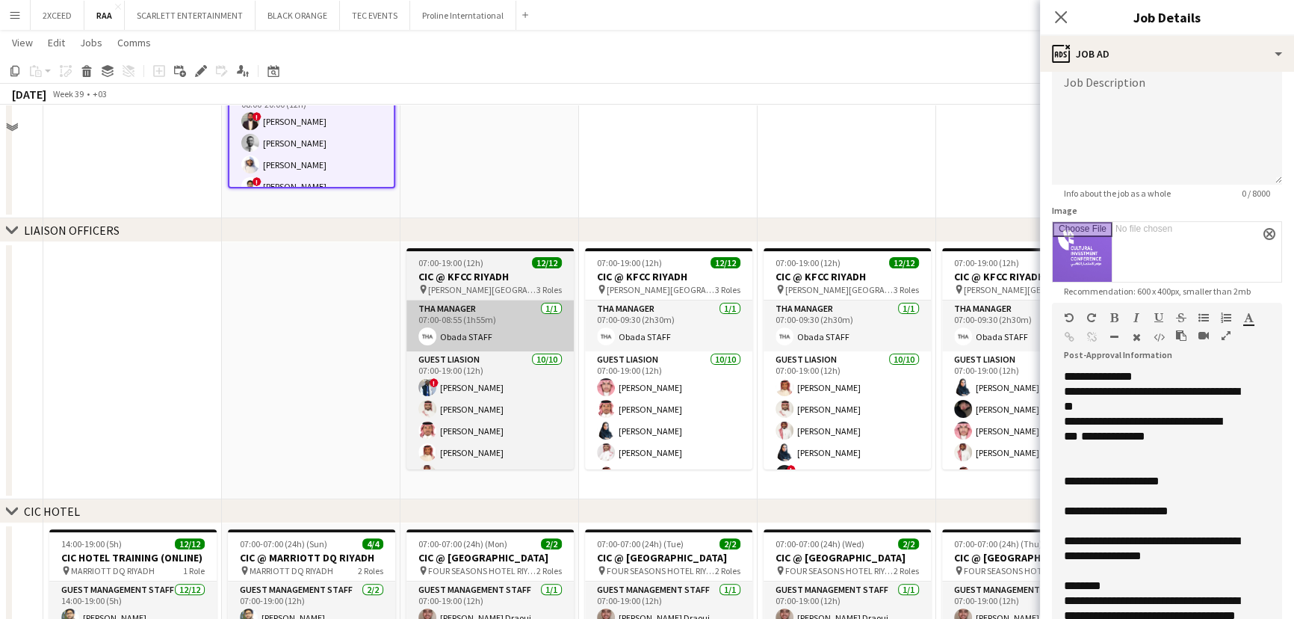
scroll to position [453, 0]
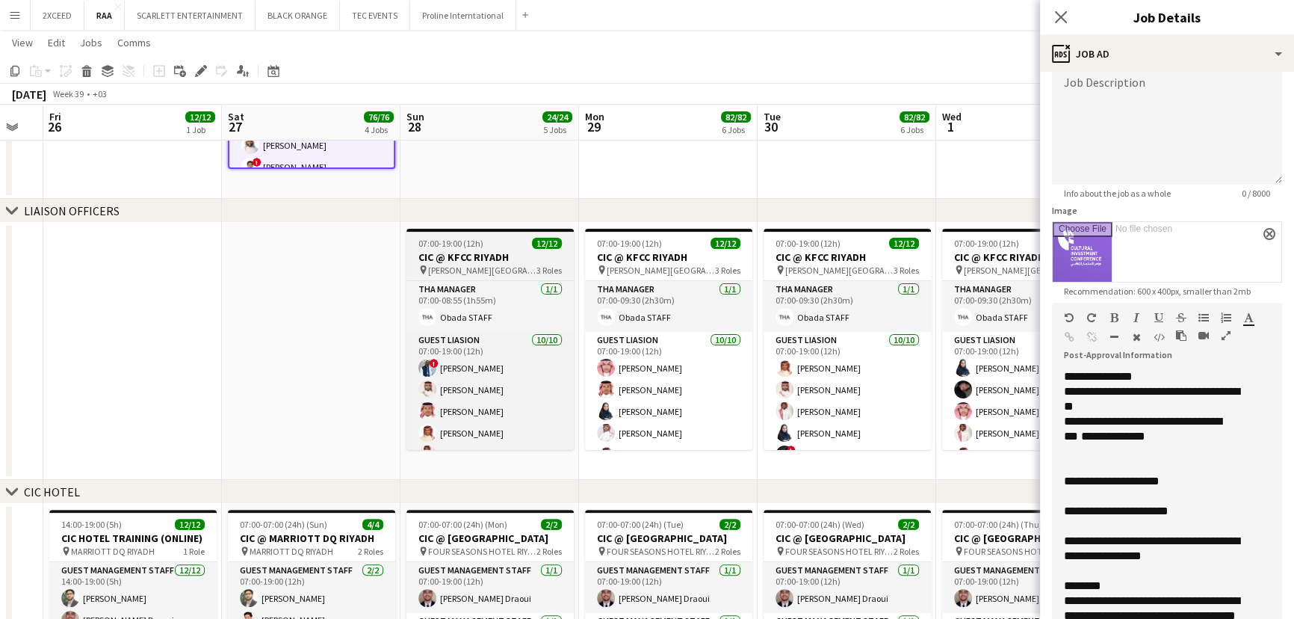
click at [492, 253] on h3 "CIC @ KFCC RIYADH" at bounding box center [490, 256] width 167 height 13
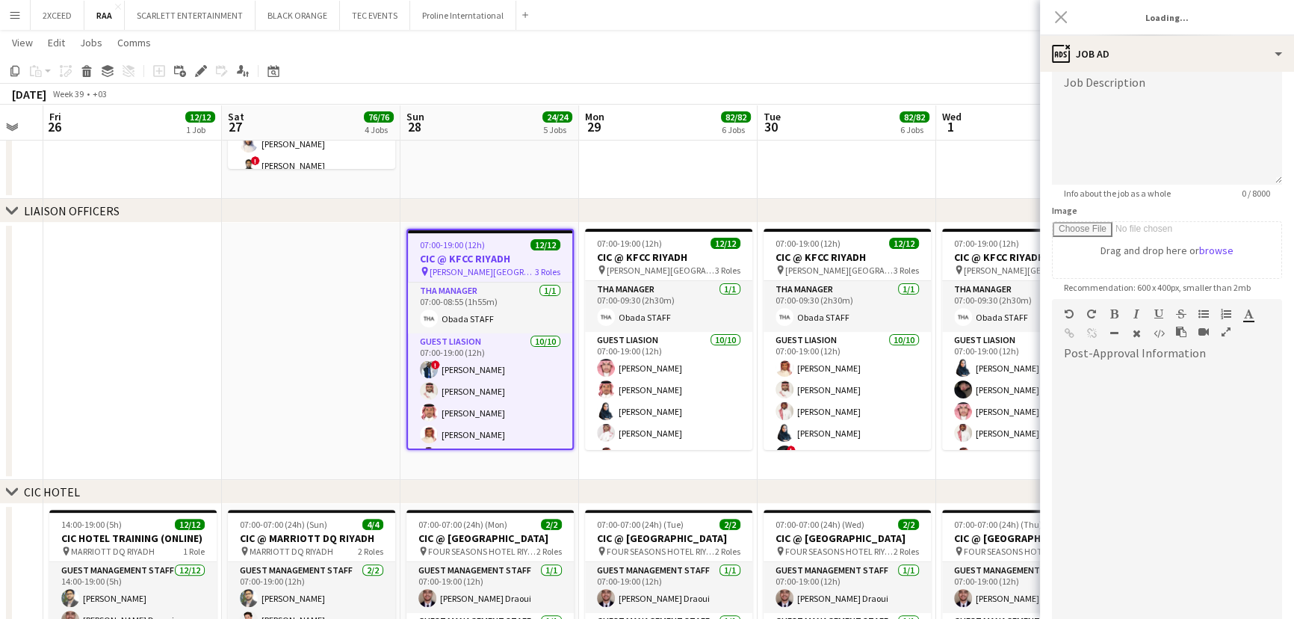
type input "**********"
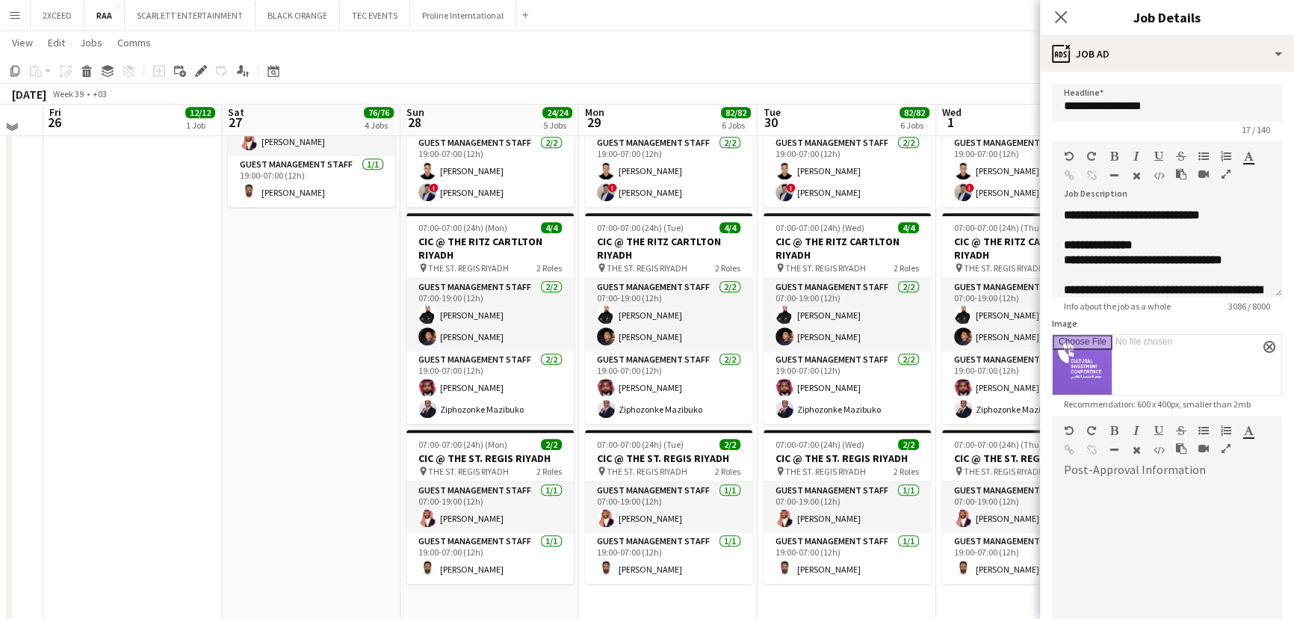
scroll to position [1132, 0]
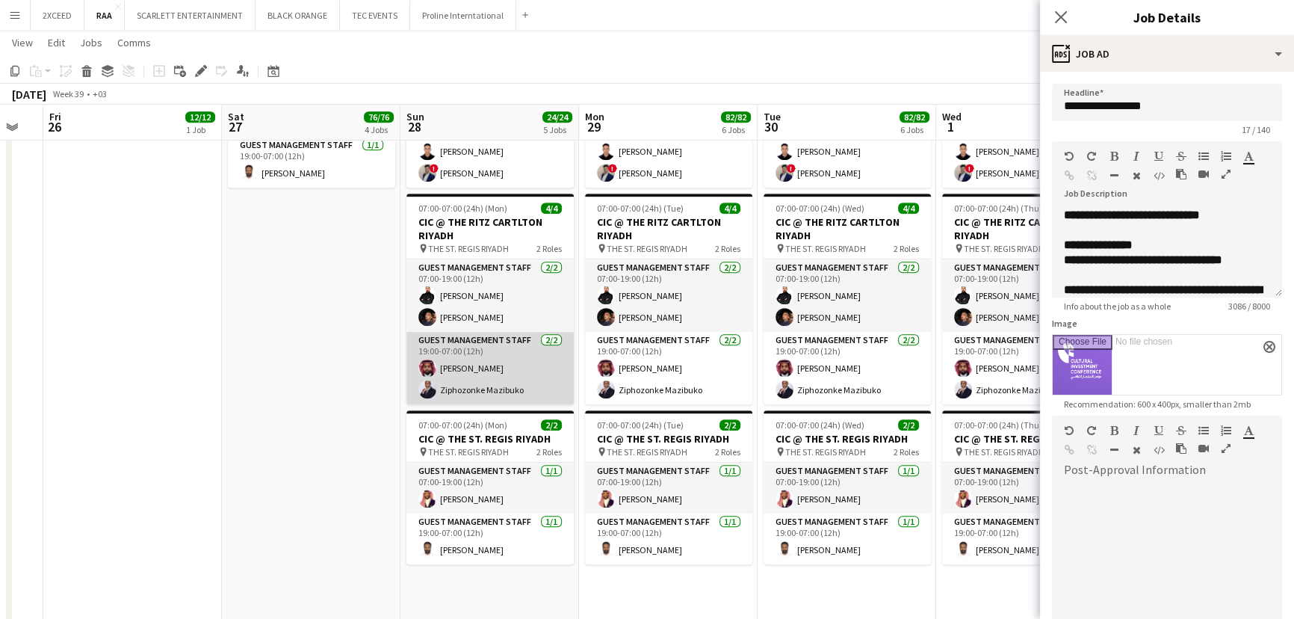
click at [475, 386] on app-card-role "Guest Management Staff [DATE] 19:00-07:00 (12h) [PERSON_NAME]" at bounding box center [490, 368] width 167 height 72
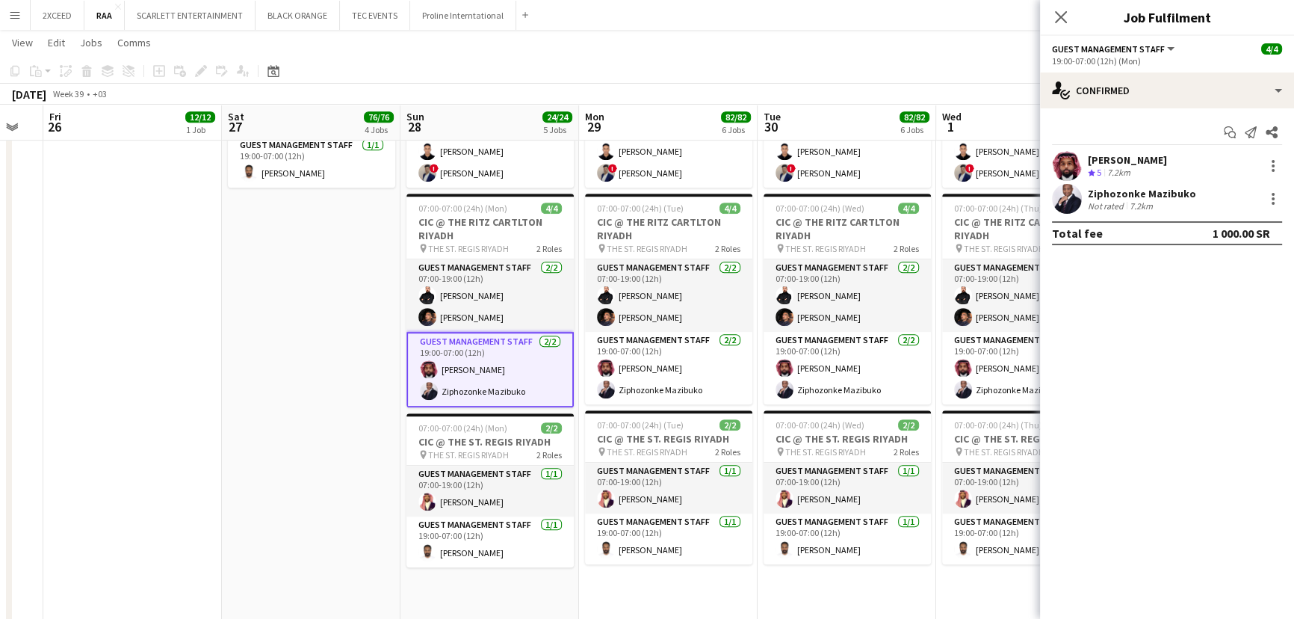
click at [1136, 195] on div "Ziphozonke Mazibuko" at bounding box center [1142, 193] width 108 height 13
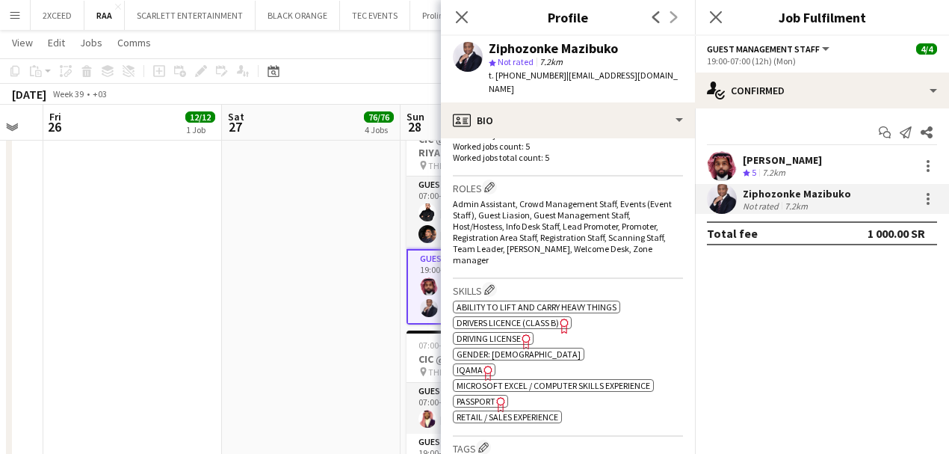
scroll to position [465, 0]
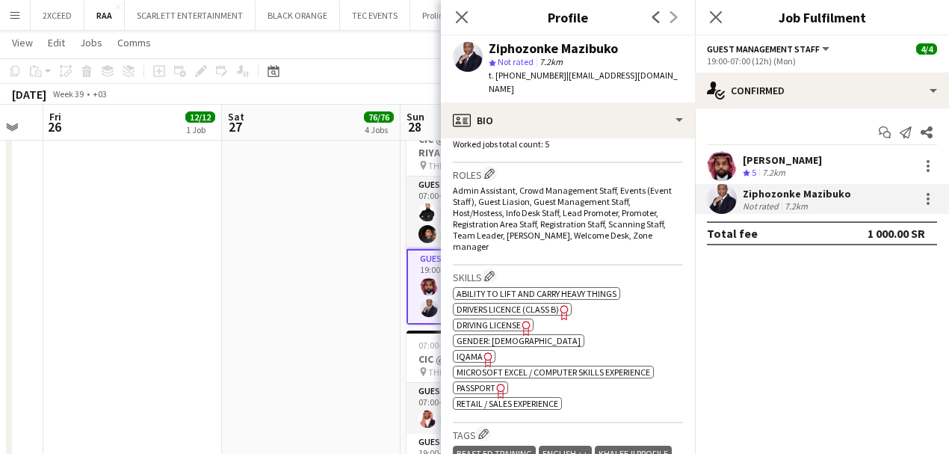
click at [469, 350] on span "IQAMA" at bounding box center [470, 355] width 26 height 11
click at [459, 22] on icon "Close pop-in" at bounding box center [461, 17] width 14 height 14
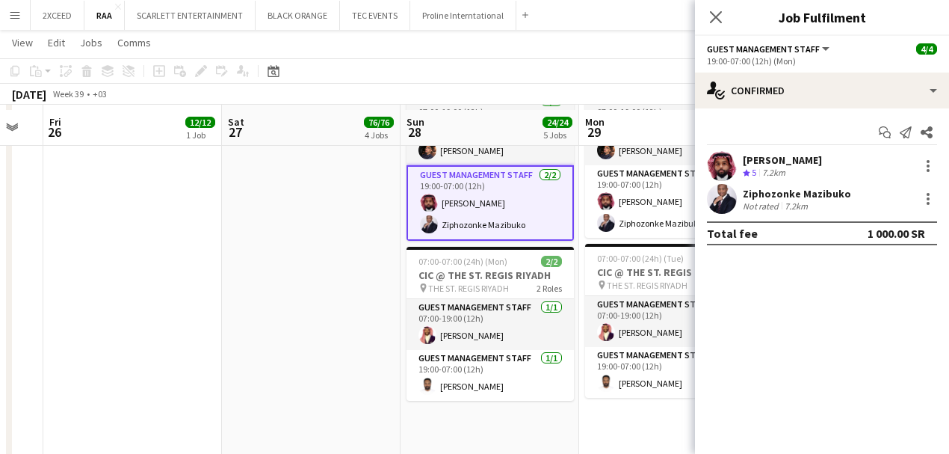
scroll to position [1282, 0]
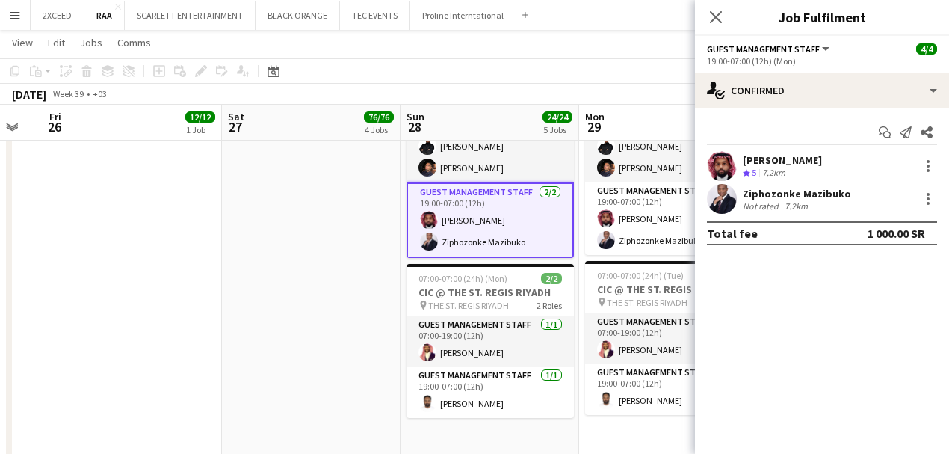
click at [328, 279] on app-date-cell "07:00-07:00 (24h) (Sun) 4/4 CIC @ MARRIOTT DQ RIYADH pin MARRIOTT DQ RIYADH 2 R…" at bounding box center [311, 82] width 179 height 815
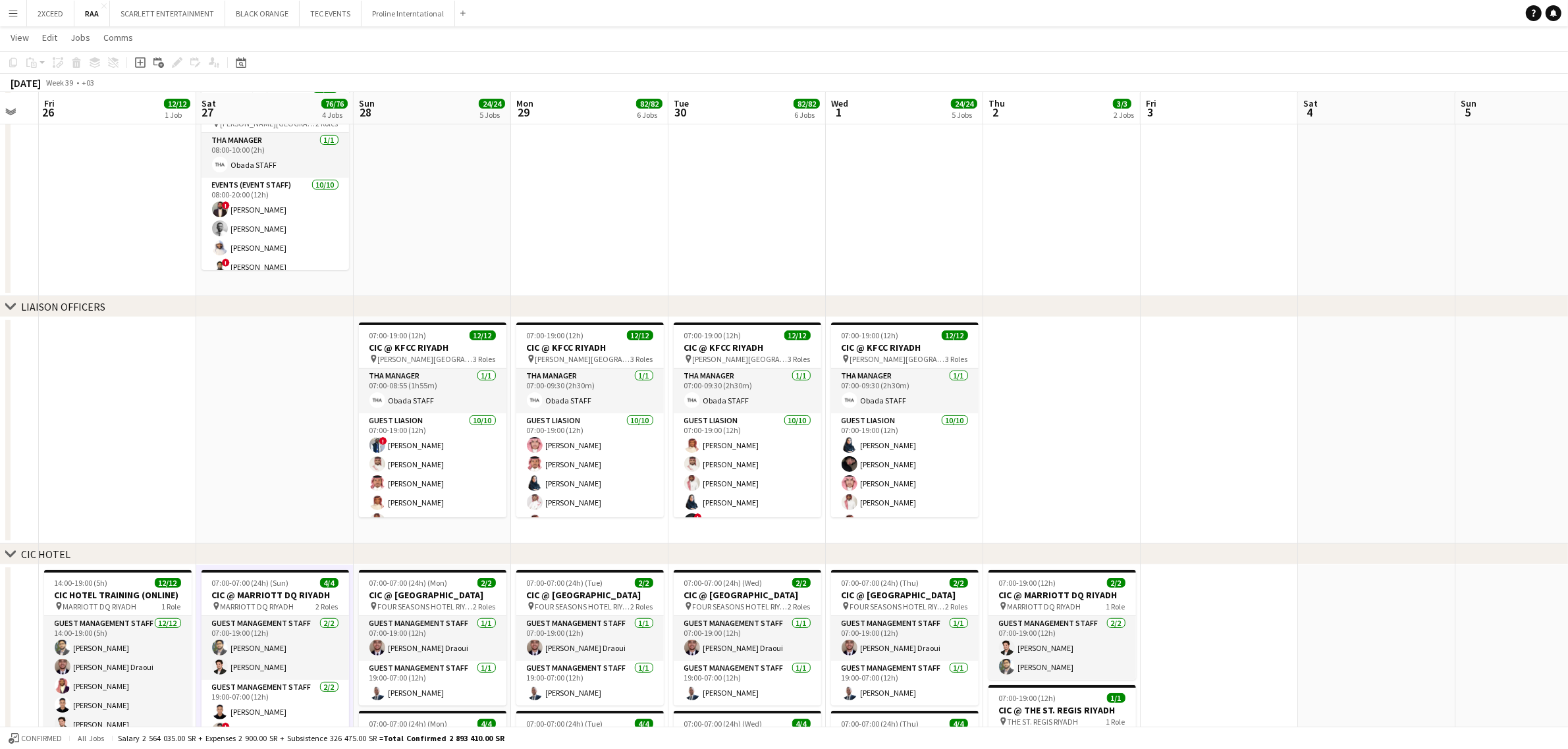
scroll to position [0, 433]
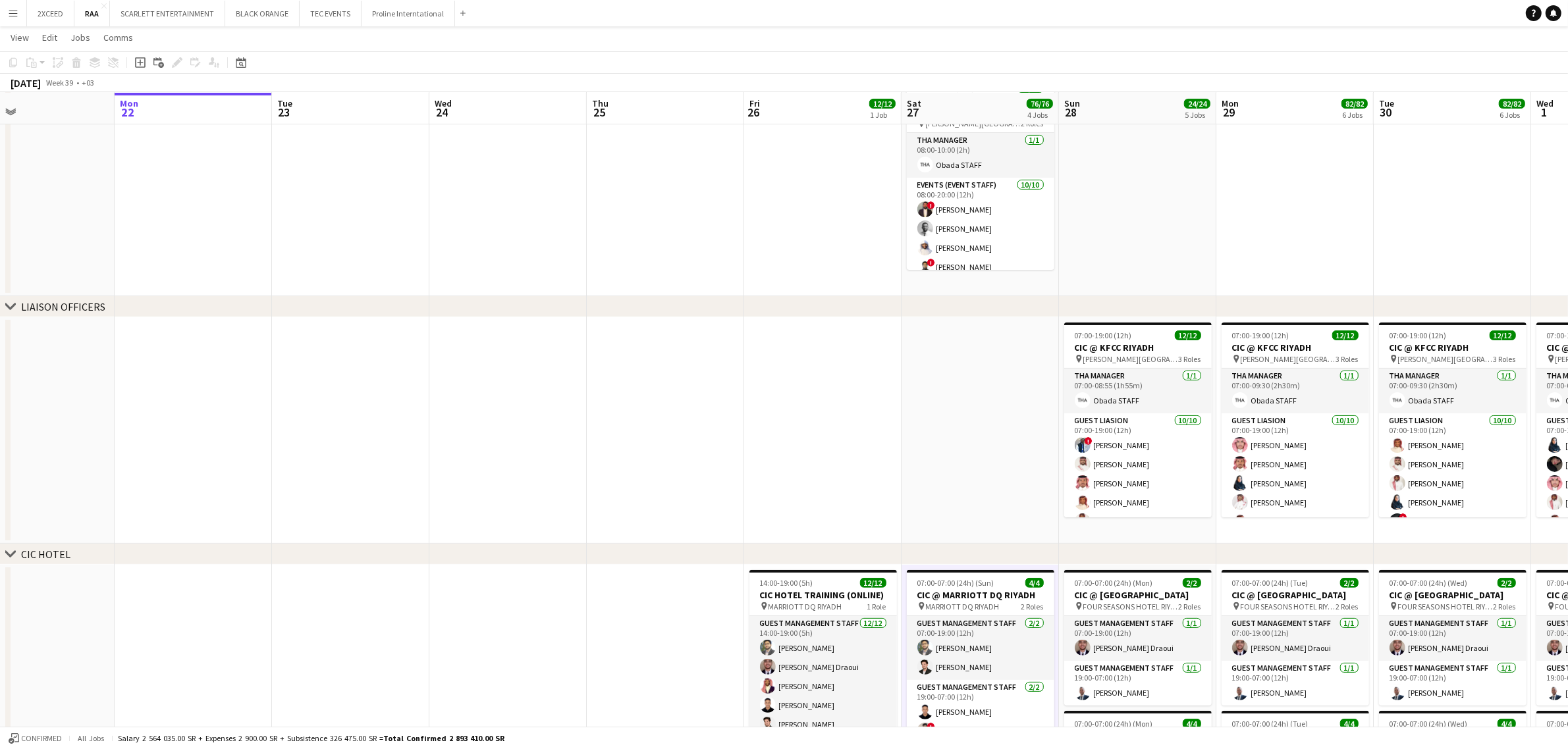
drag, startPoint x: 107, startPoint y: 379, endPoint x: 806, endPoint y: 397, distance: 699.2
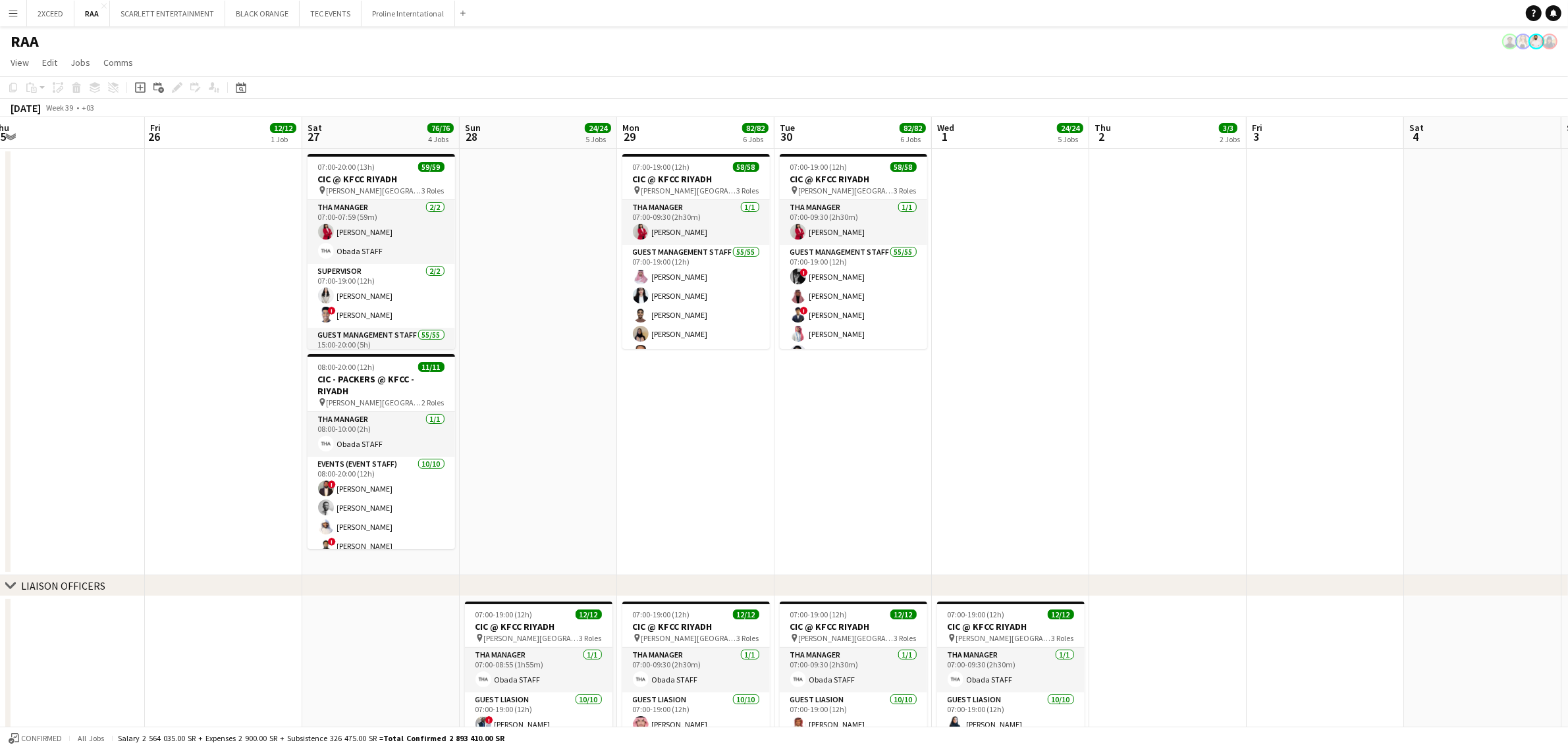
scroll to position [0, 386]
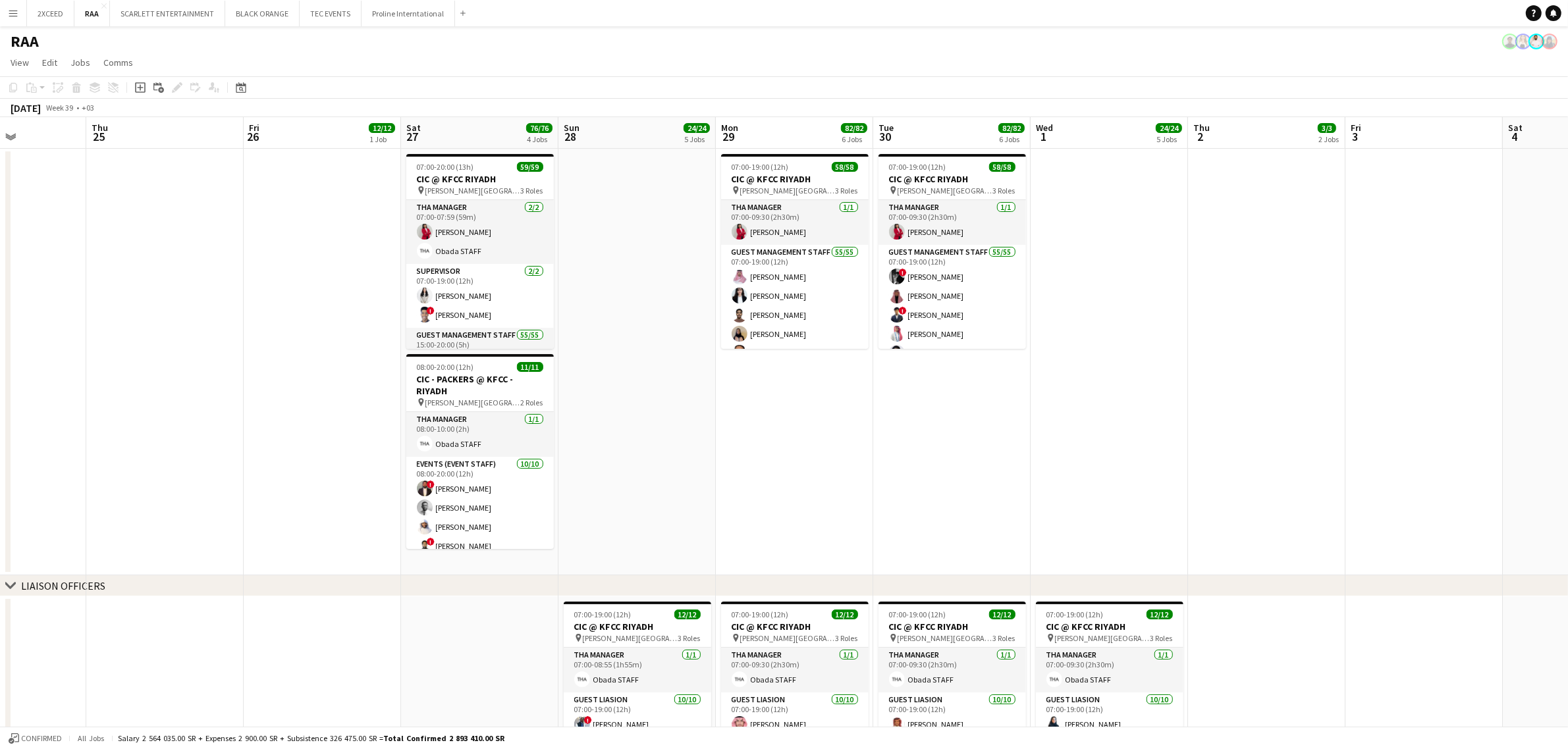
drag, startPoint x: 1297, startPoint y: 472, endPoint x: 799, endPoint y: 462, distance: 498.1
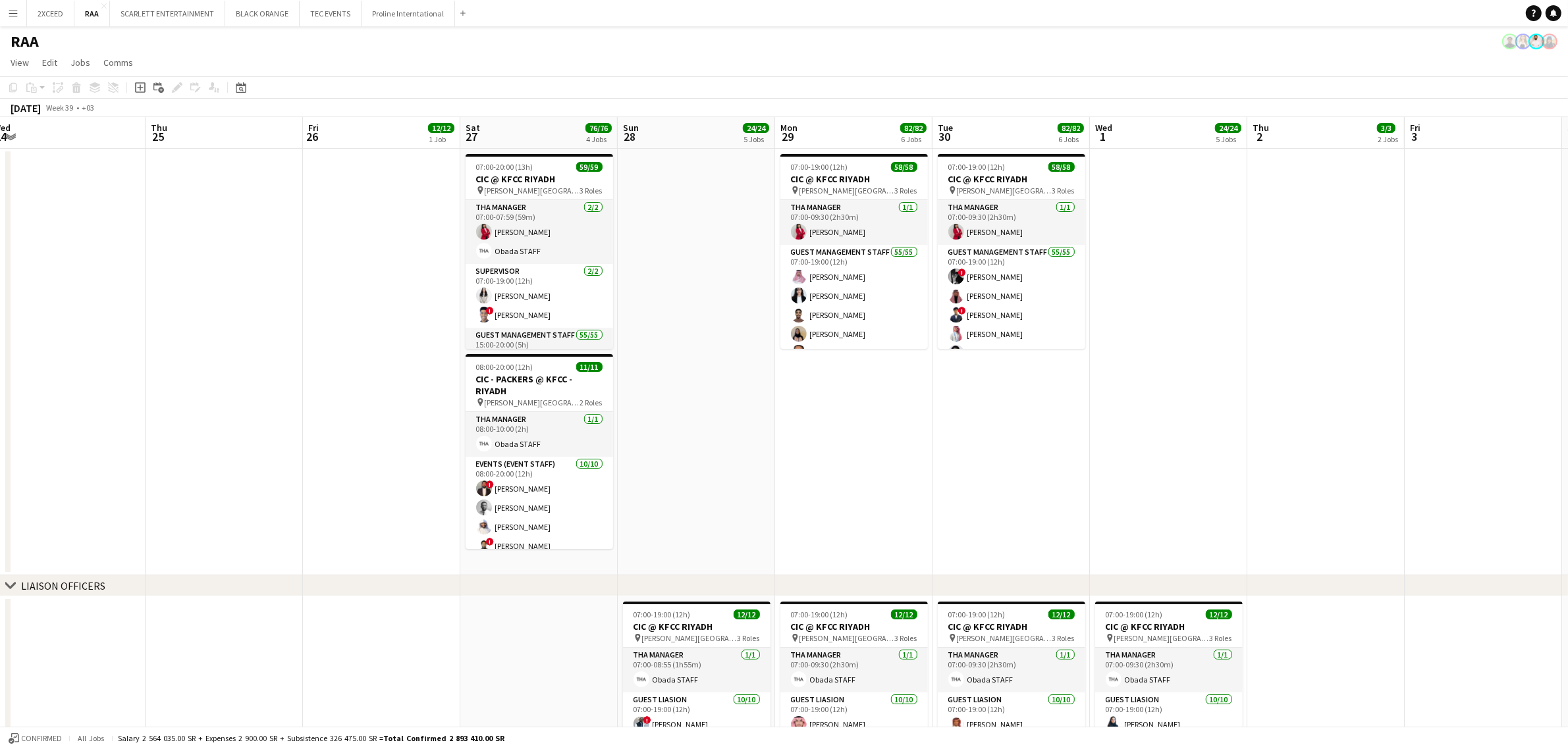
drag, startPoint x: 683, startPoint y: 435, endPoint x: 742, endPoint y: 389, distance: 74.8
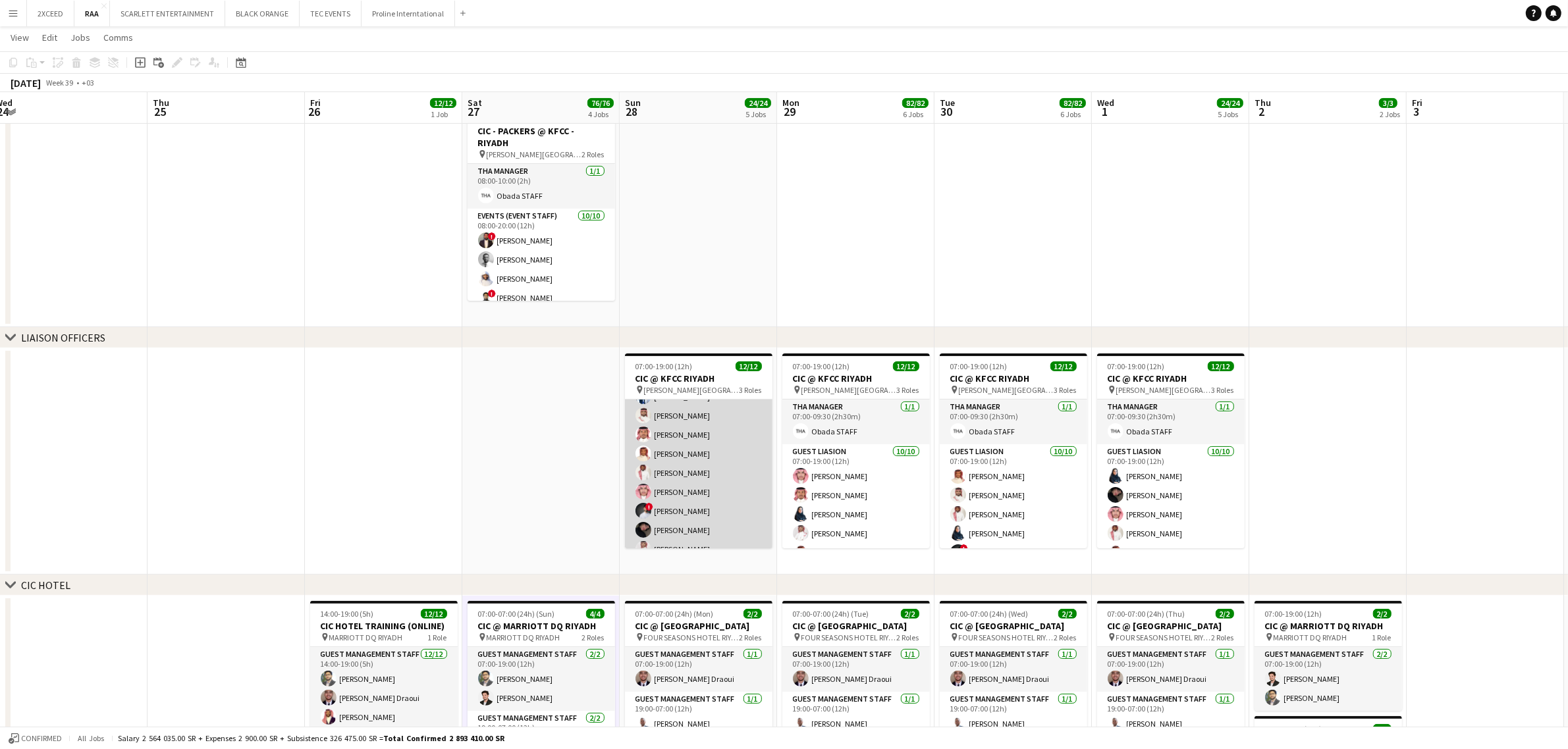
scroll to position [76, 0]
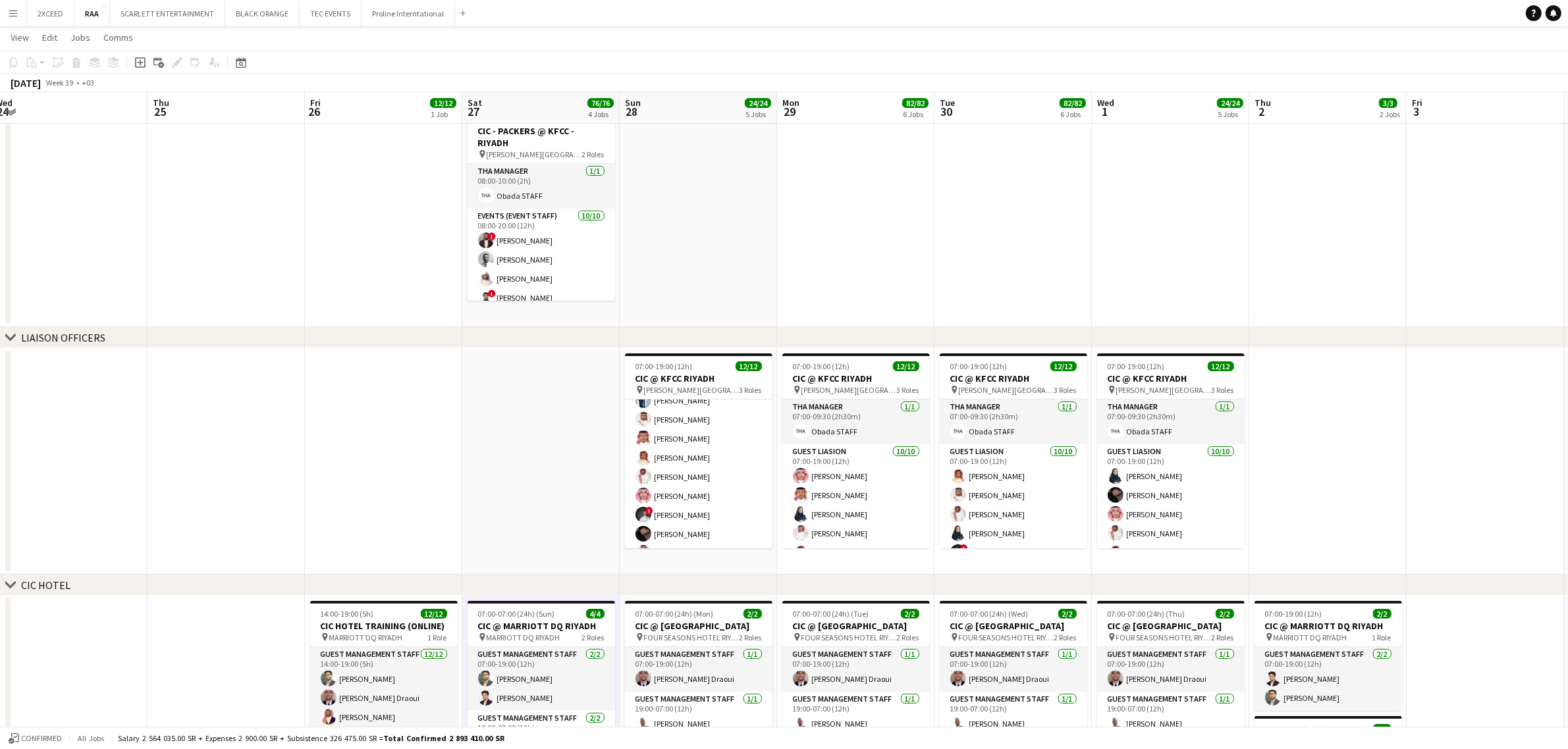
click at [10, 17] on app-icon "Menu" at bounding box center [13, 13] width 11 height 11
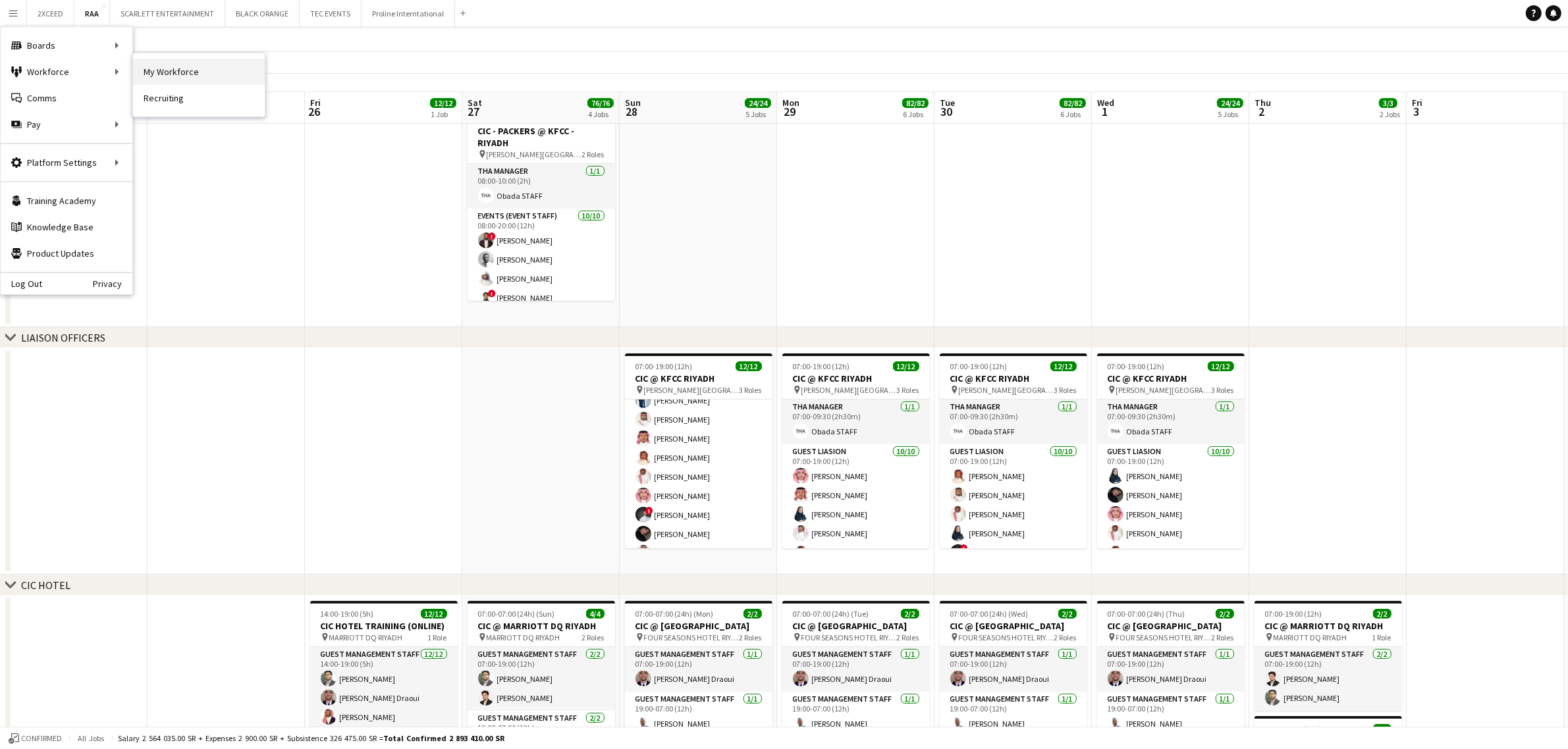
click at [174, 74] on link "My Workforce" at bounding box center [198, 72] width 131 height 26
